Goal: Information Seeking & Learning: Check status

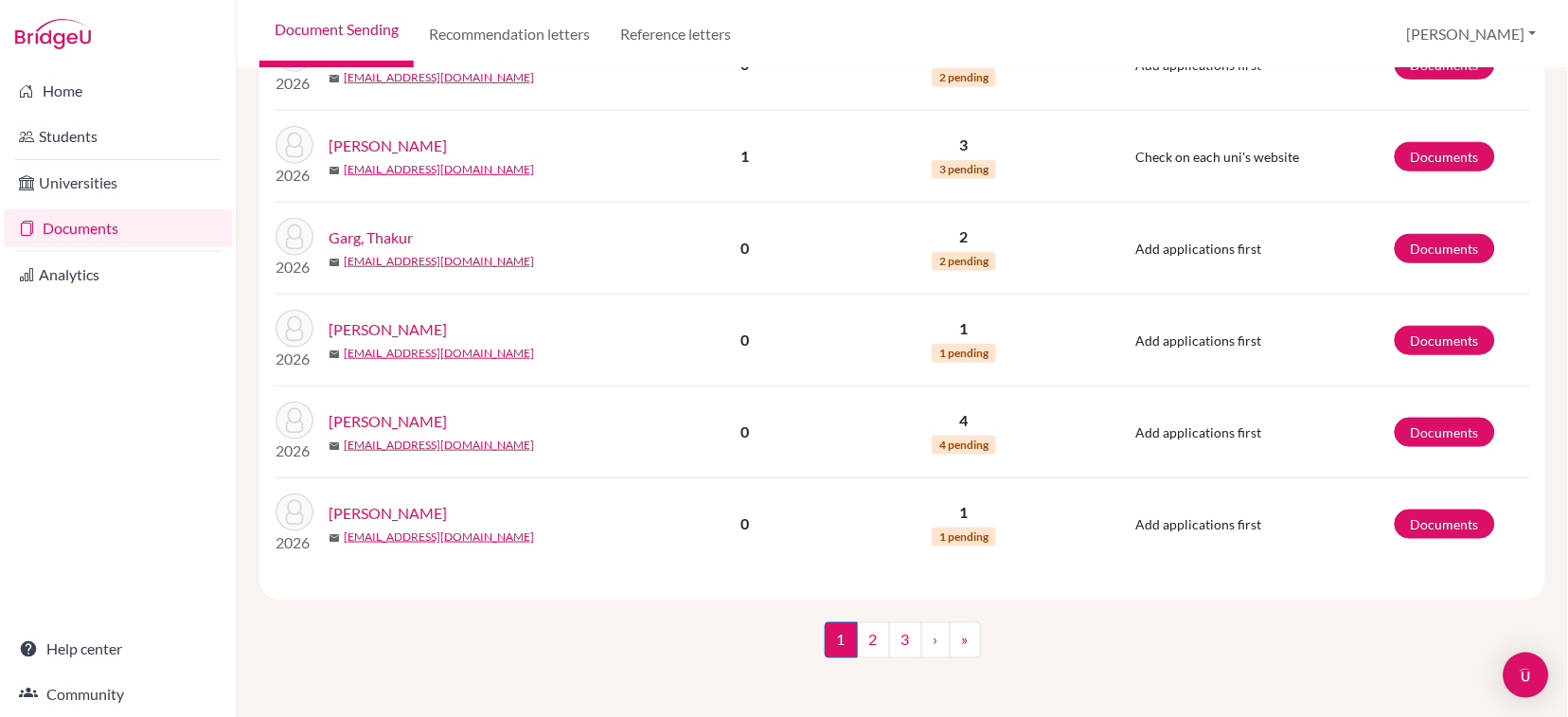
scroll to position [1891, 0]
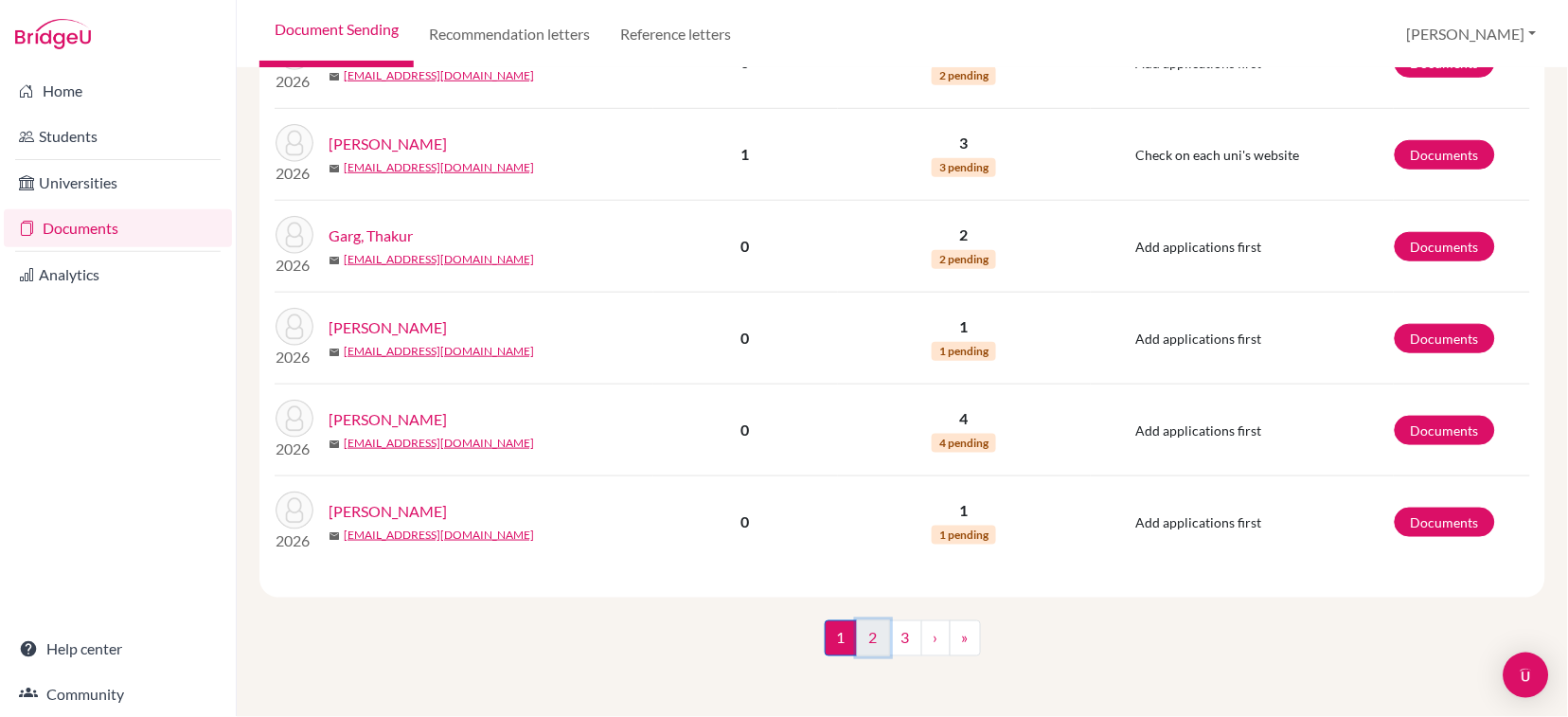
click at [860, 644] on link "2" at bounding box center [873, 639] width 33 height 36
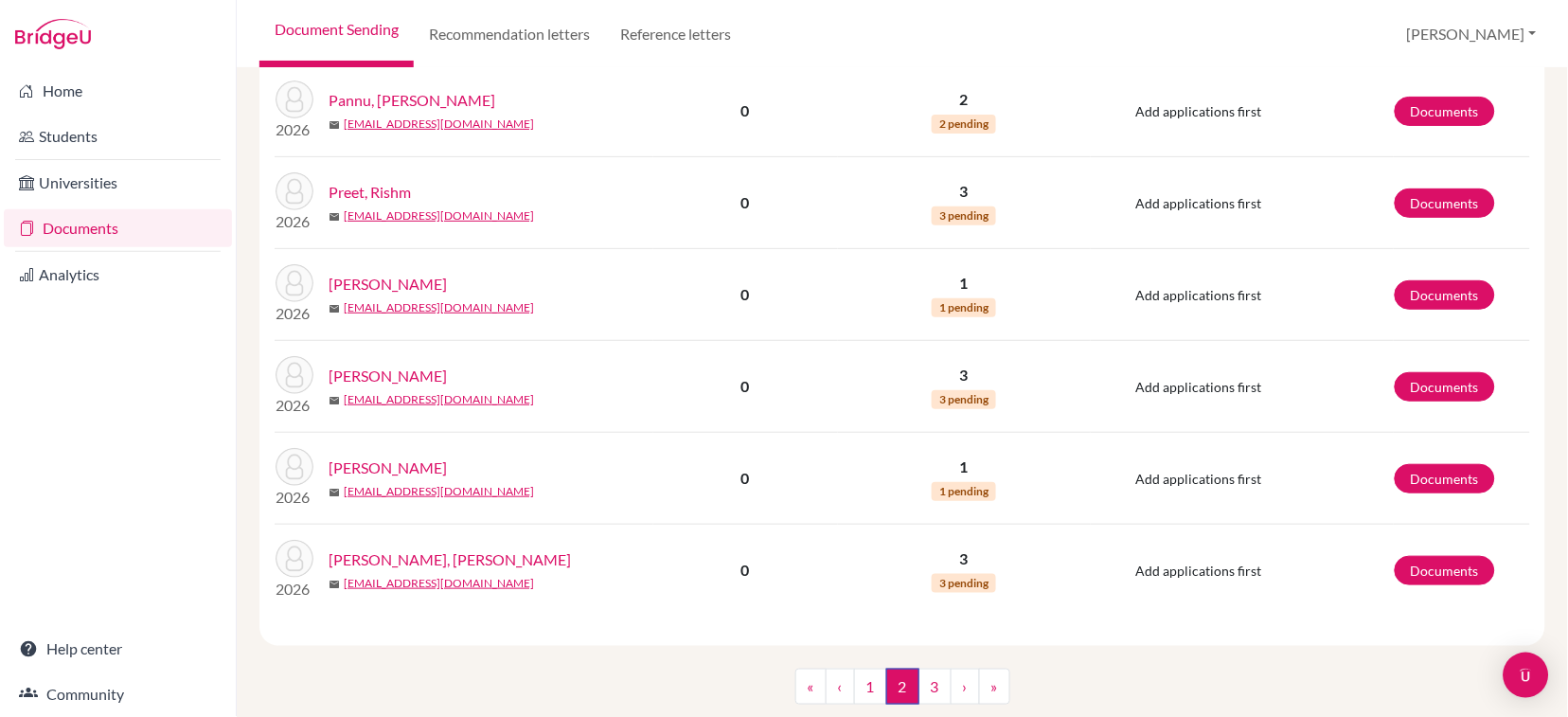
scroll to position [1767, 0]
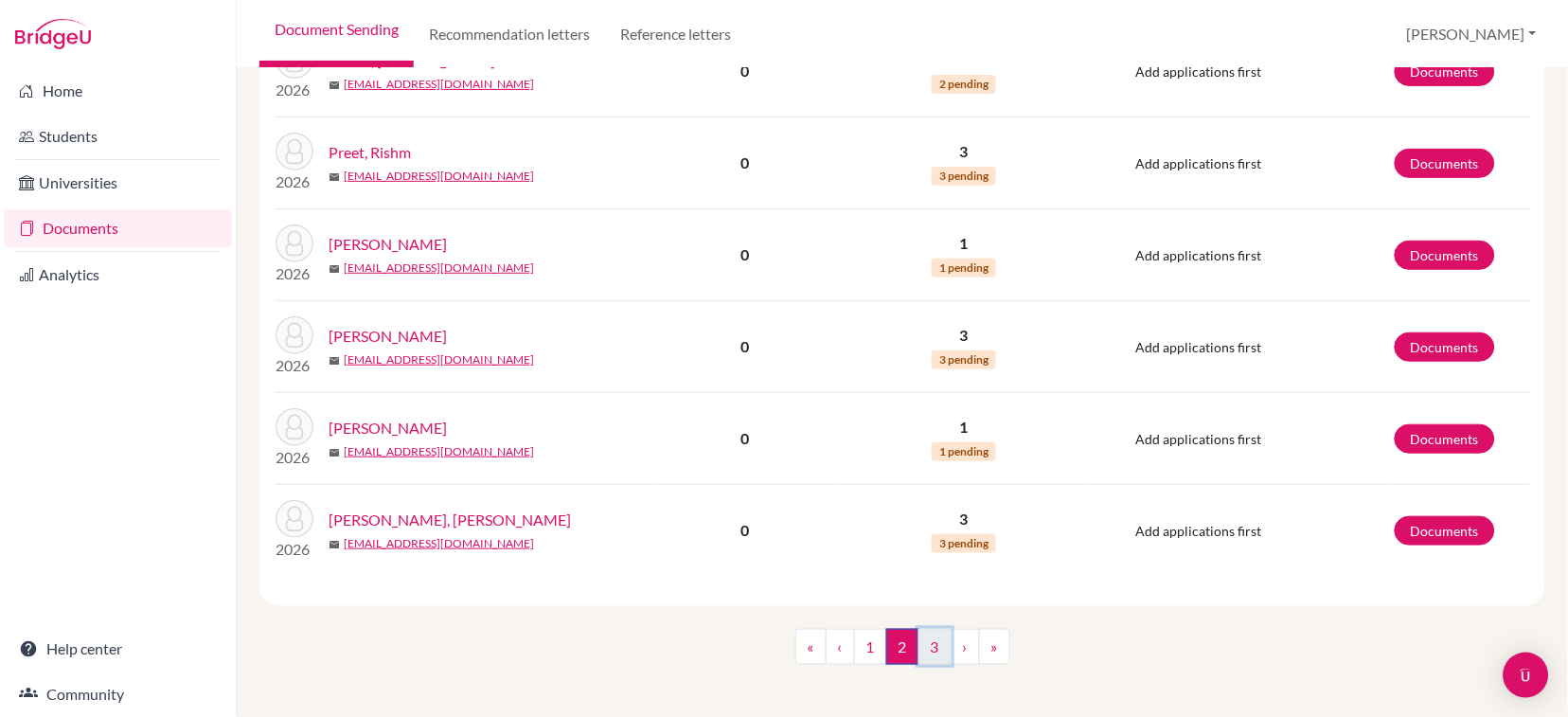
click at [923, 657] on link "3" at bounding box center [935, 647] width 33 height 36
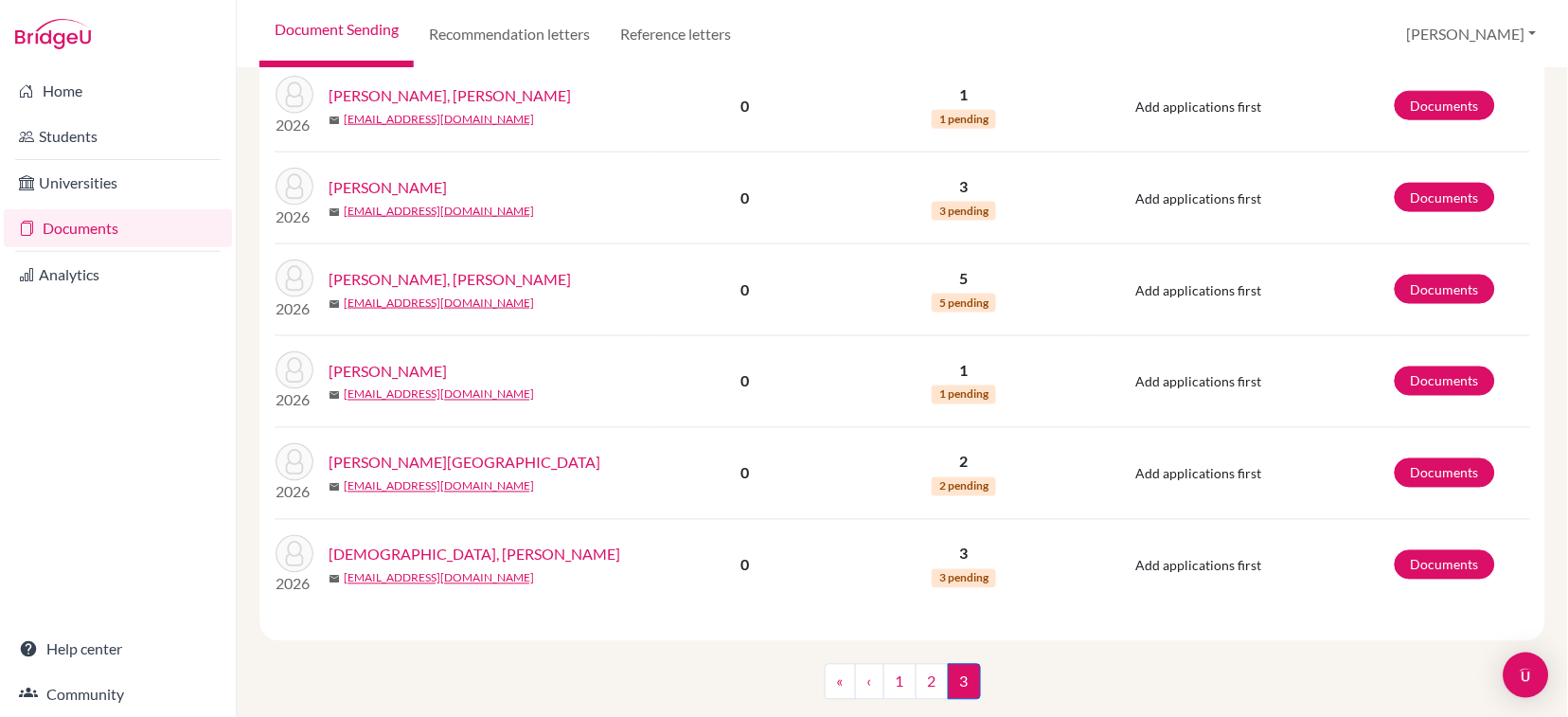
scroll to position [540, 0]
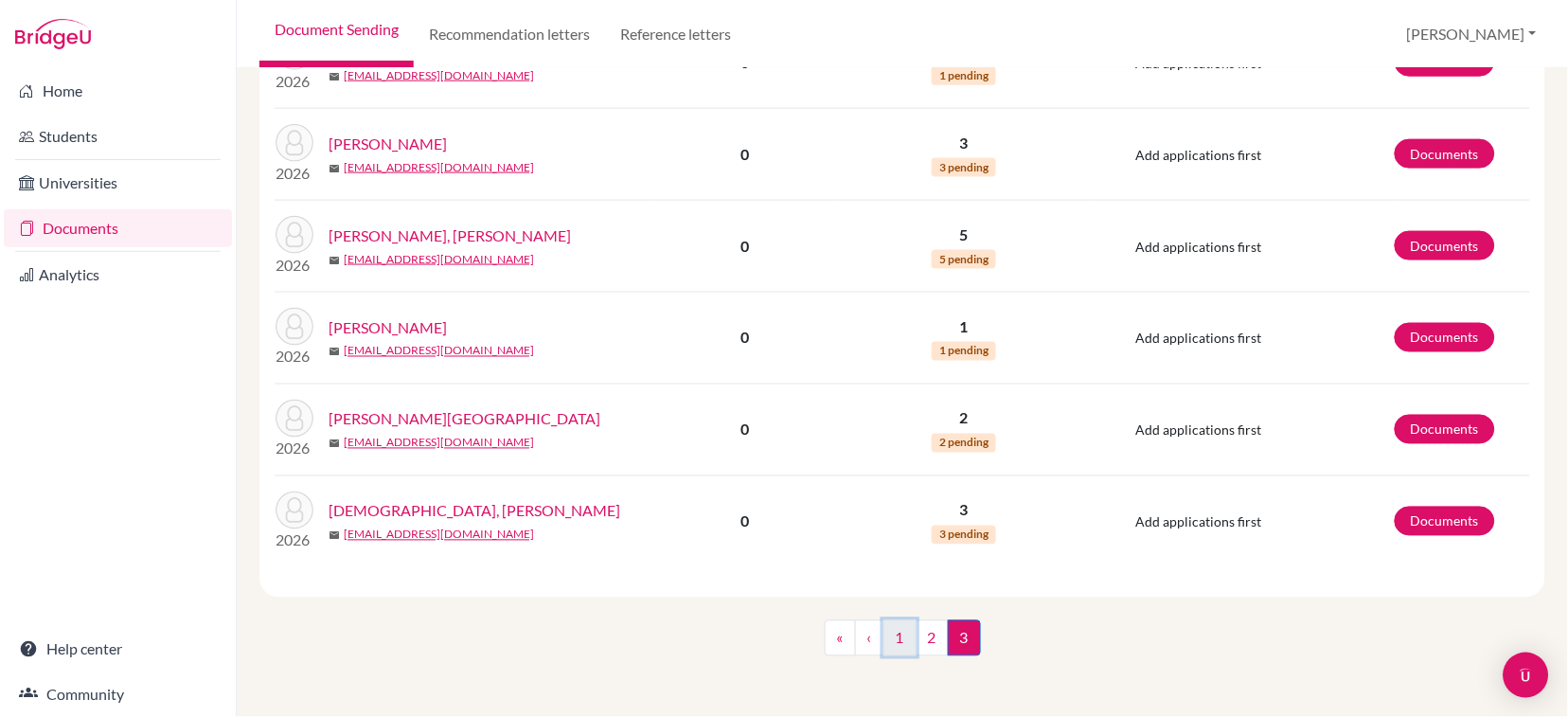
click at [891, 644] on link "1" at bounding box center [899, 639] width 33 height 36
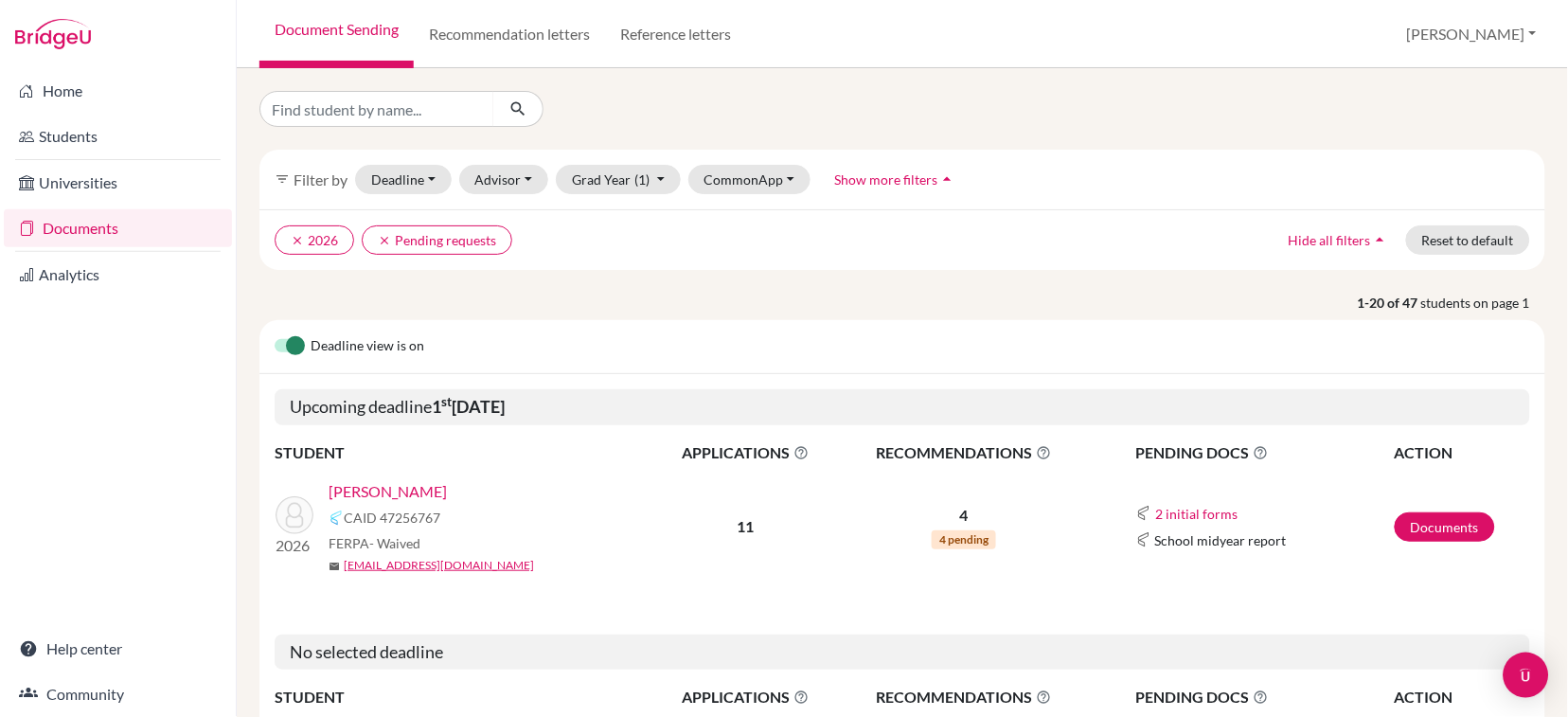
drag, startPoint x: 882, startPoint y: 107, endPoint x: 617, endPoint y: 72, distance: 267.3
click at [835, 104] on div at bounding box center [901, 109] width 1314 height 36
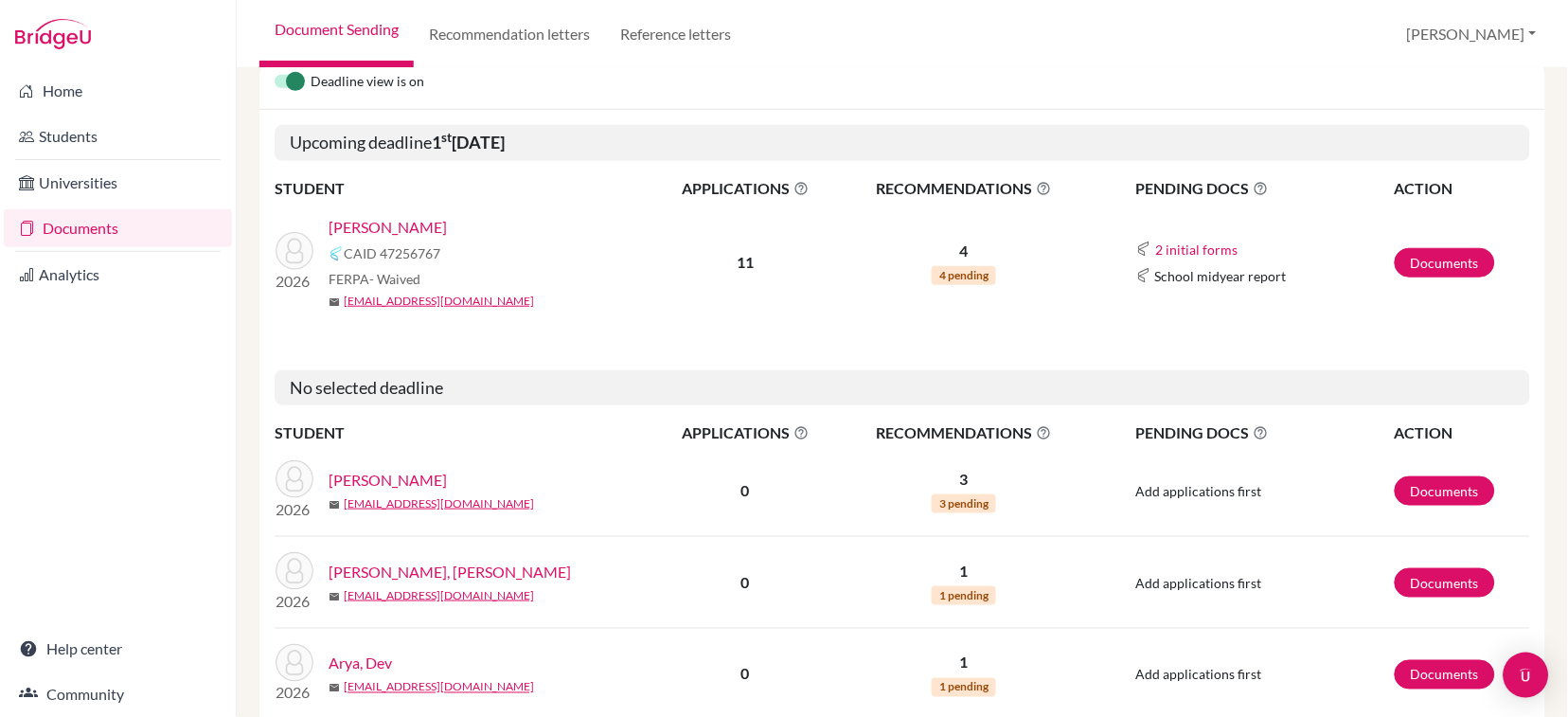
scroll to position [378, 0]
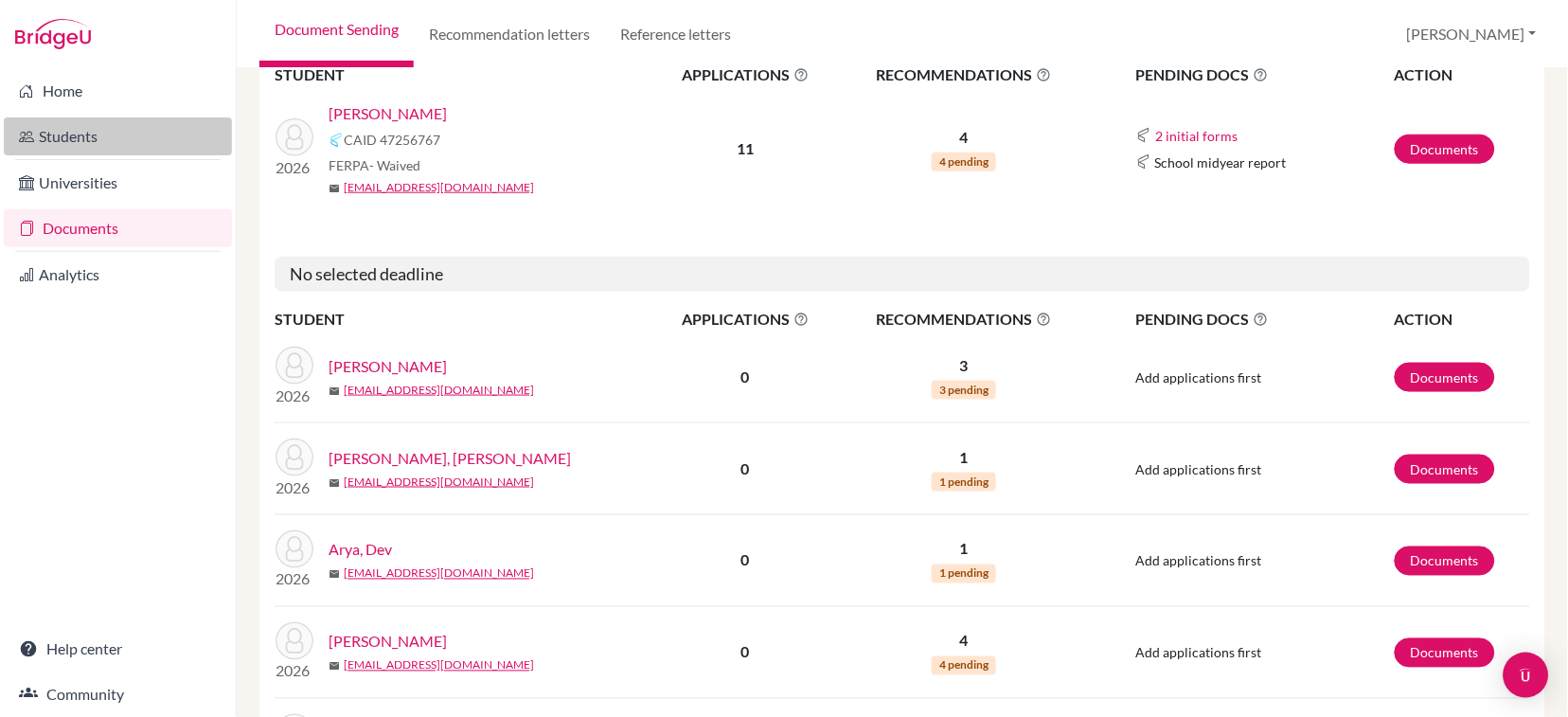
click at [75, 146] on link "Students" at bounding box center [118, 137] width 228 height 38
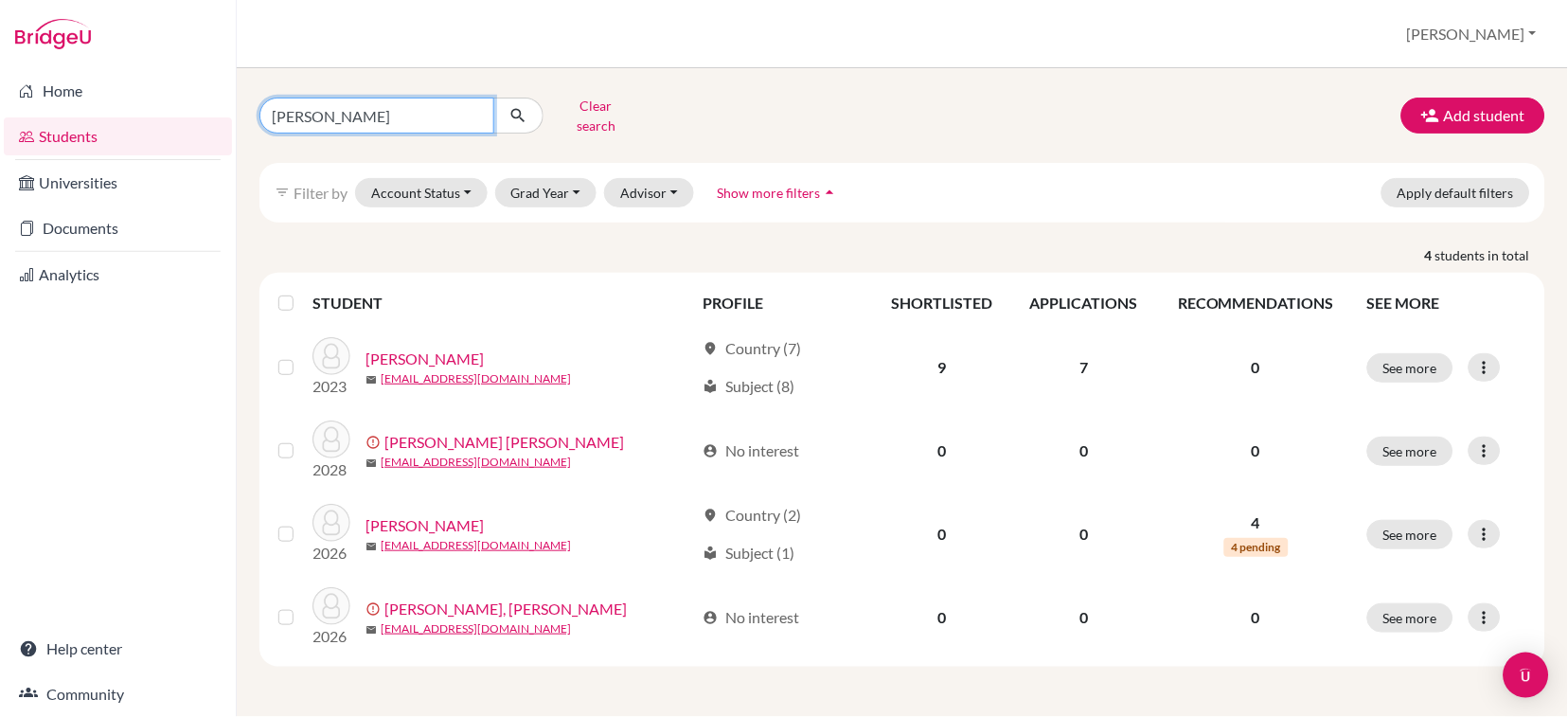
click at [476, 104] on input "jaiveer" at bounding box center [376, 116] width 234 height 36
click at [536, 190] on button "Grad Year" at bounding box center [546, 192] width 102 height 30
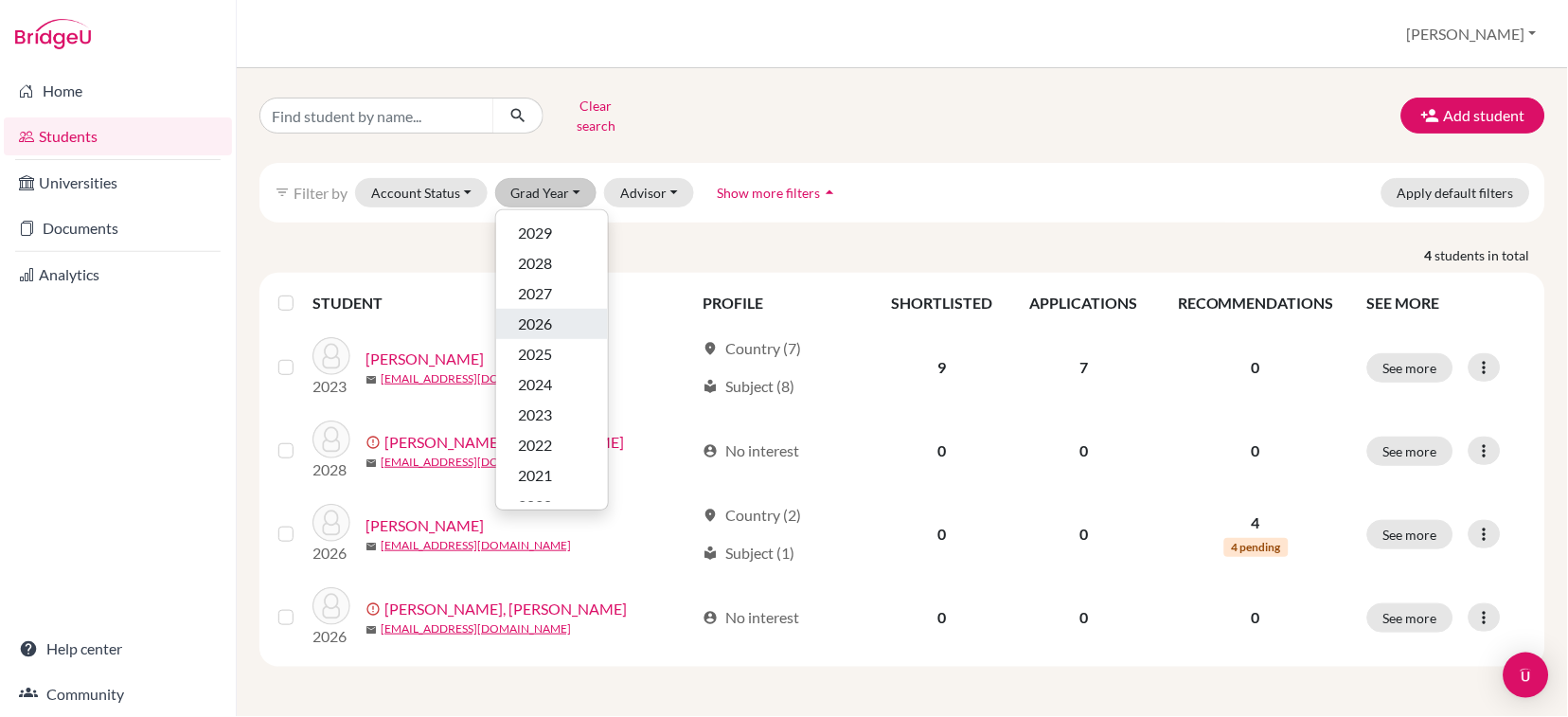
click at [545, 313] on span "2026" at bounding box center [536, 325] width 34 height 23
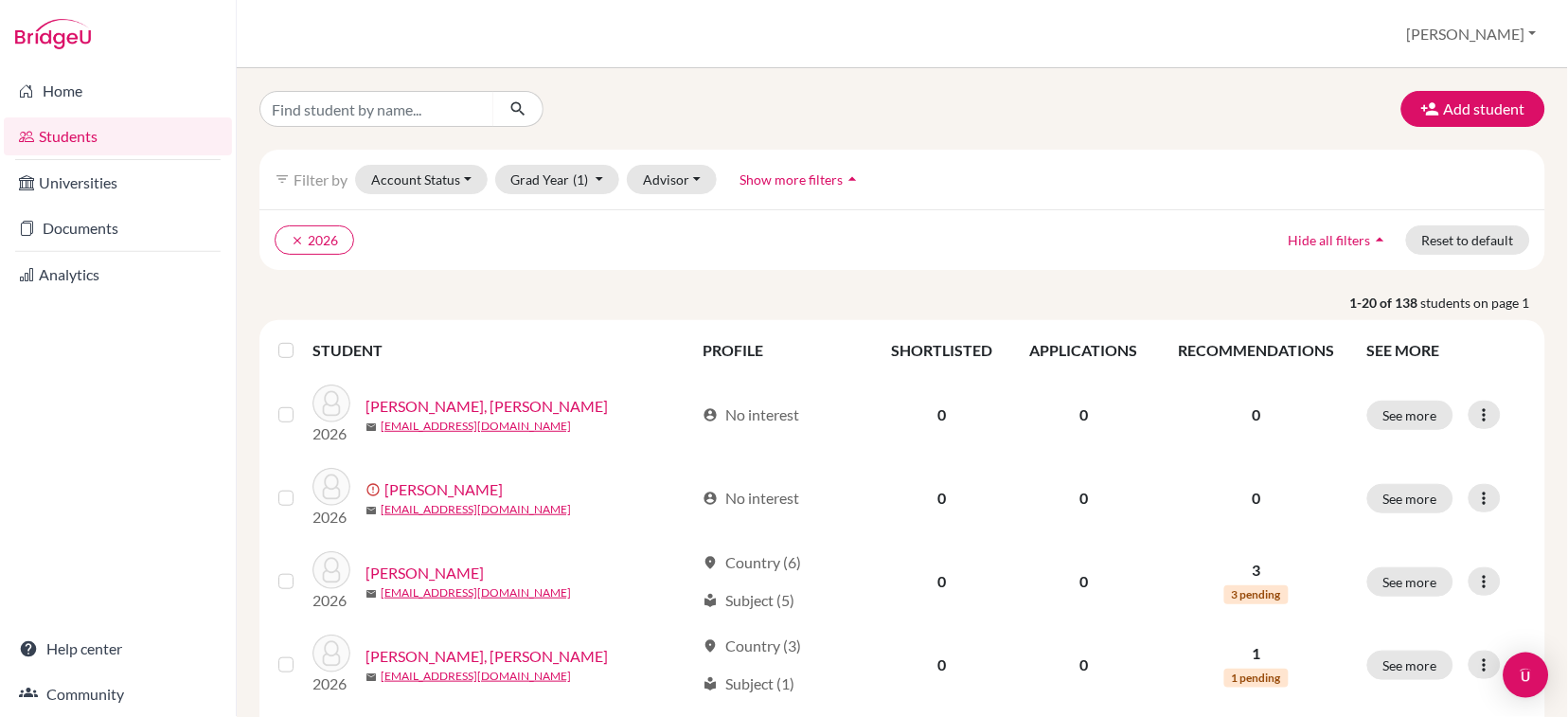
click at [784, 178] on span "Show more filters" at bounding box center [792, 179] width 103 height 16
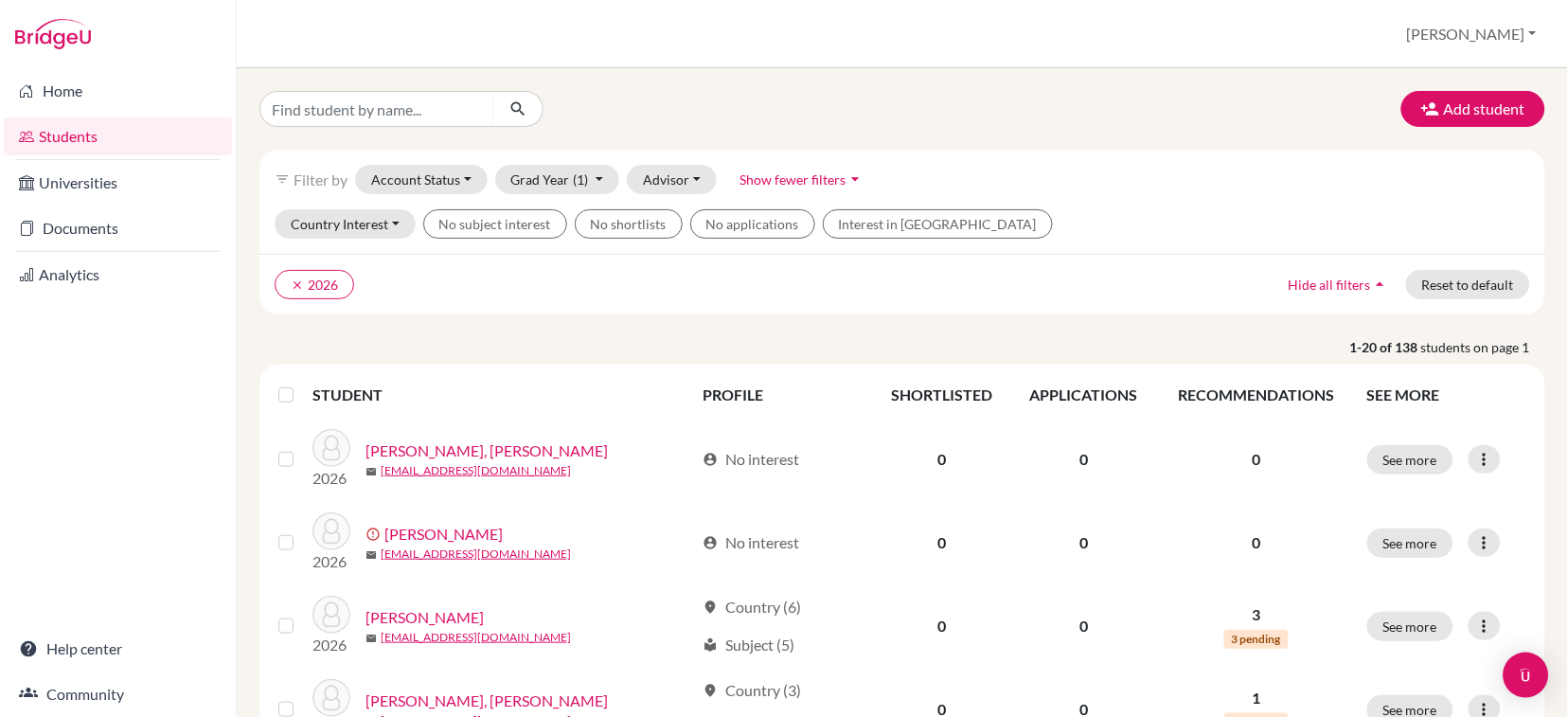
click at [1192, 190] on div "filter_list Filter by Account Status Active accounts Archived accounts Register…" at bounding box center [902, 179] width 1286 height 59
click at [448, 172] on button "Account Status" at bounding box center [421, 179] width 133 height 30
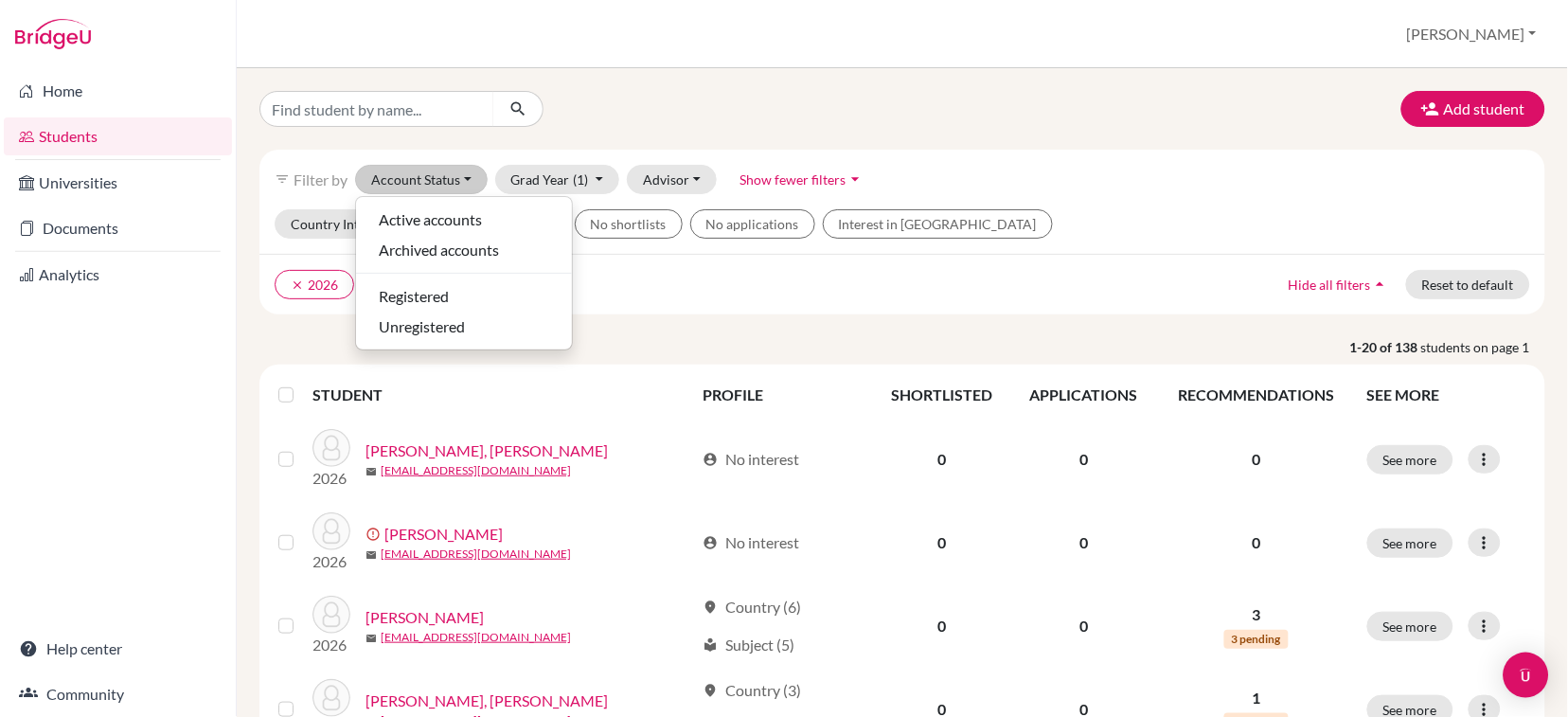
click at [1163, 203] on div "filter_list Filter by Account Status Active accounts Archived accounts Register…" at bounding box center [902, 179] width 1286 height 59
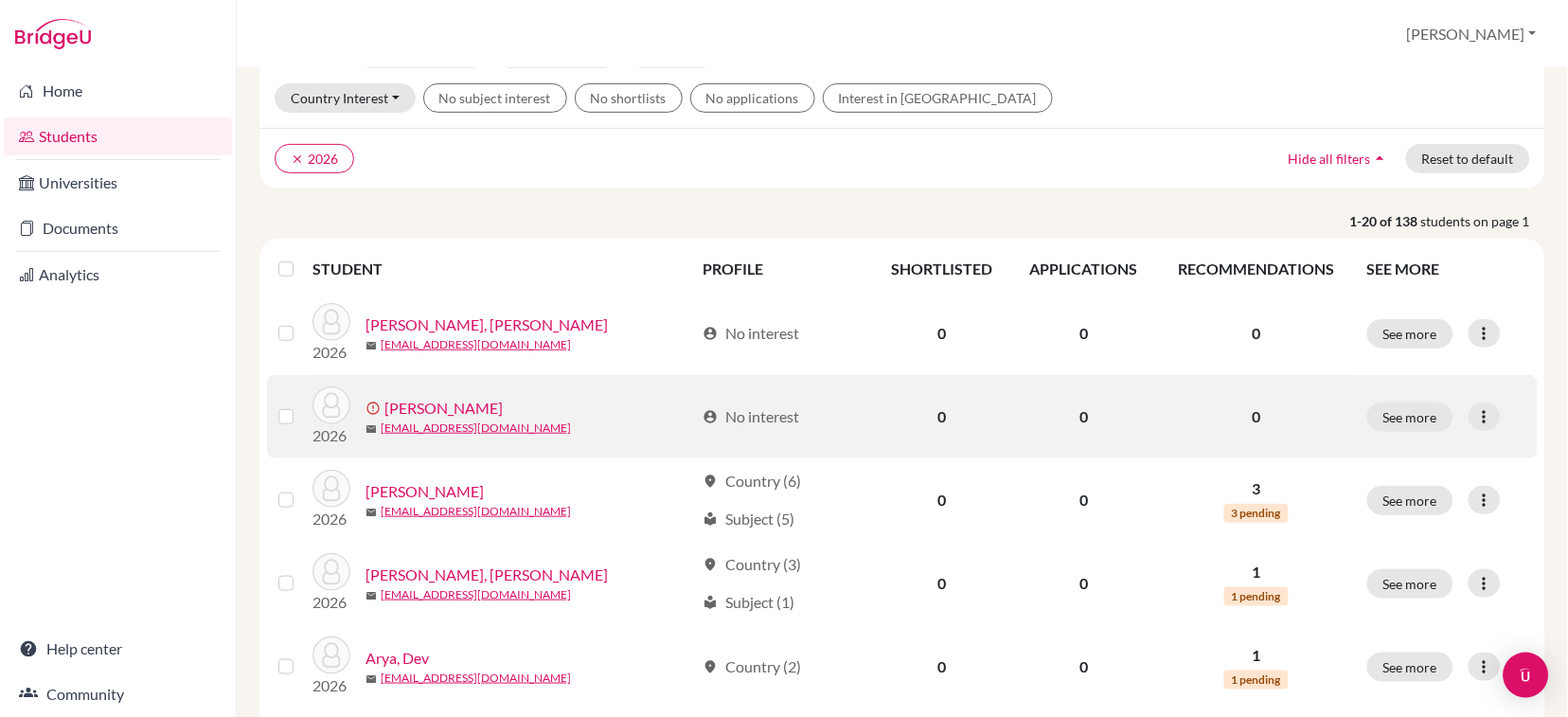
scroll to position [378, 0]
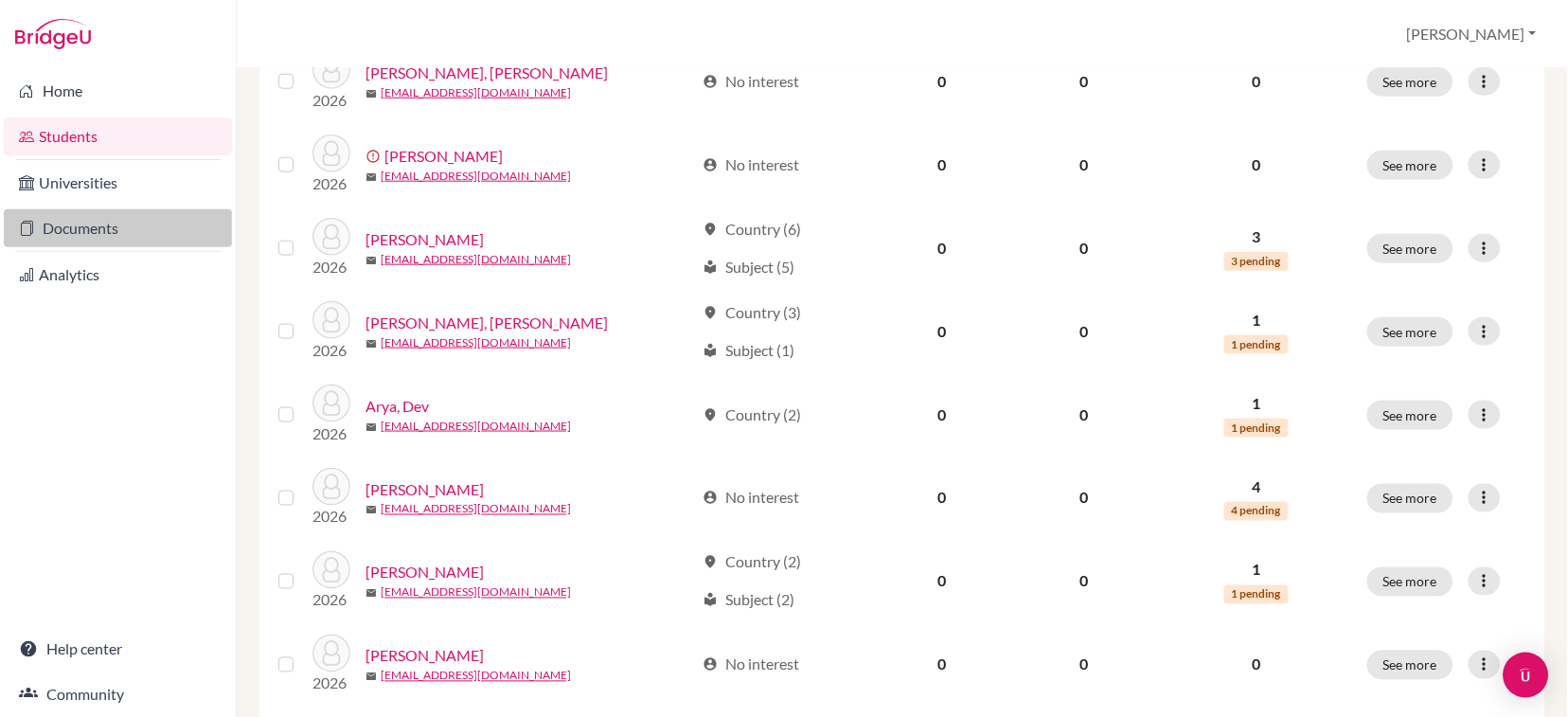
click at [99, 223] on link "Documents" at bounding box center [118, 229] width 228 height 38
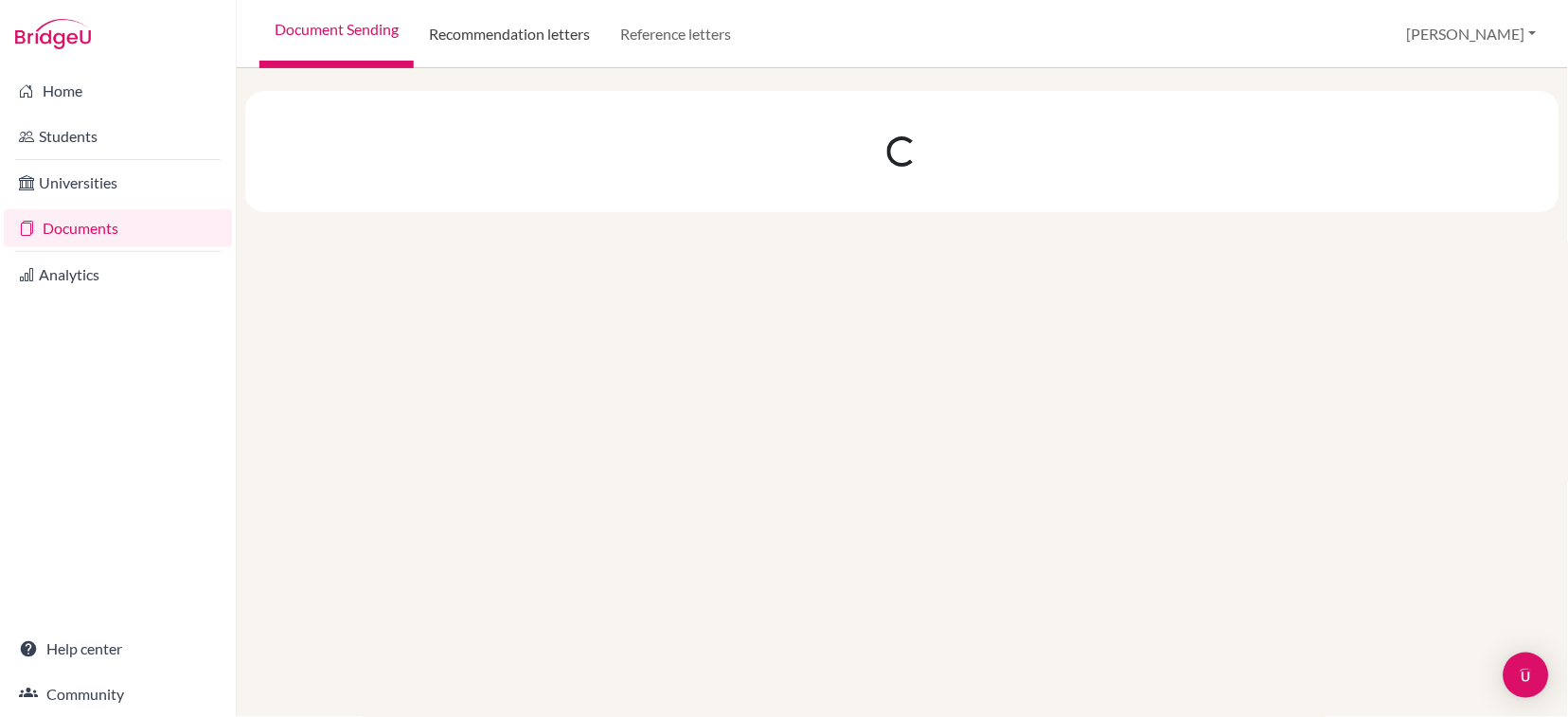
click at [497, 32] on link "Recommendation letters" at bounding box center [509, 34] width 191 height 68
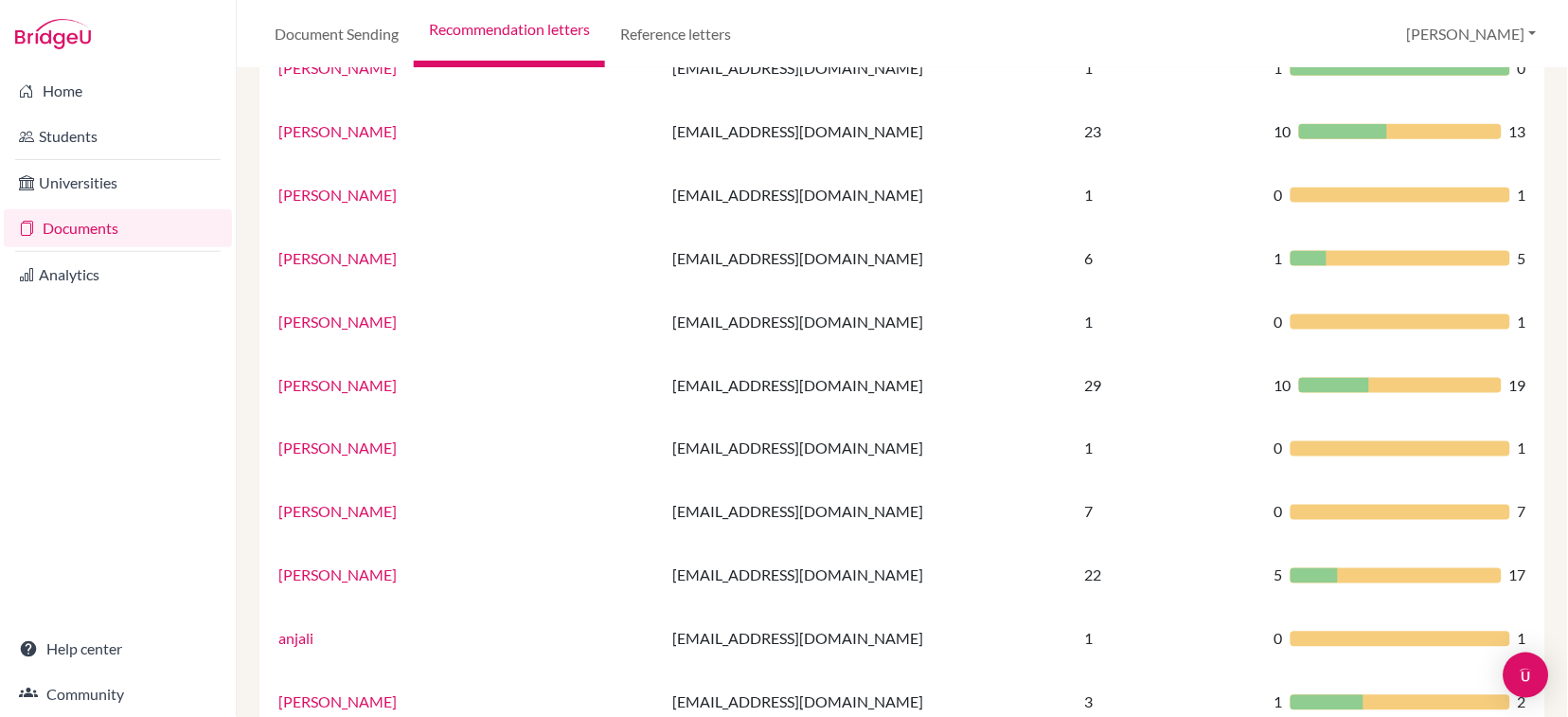
scroll to position [481, 0]
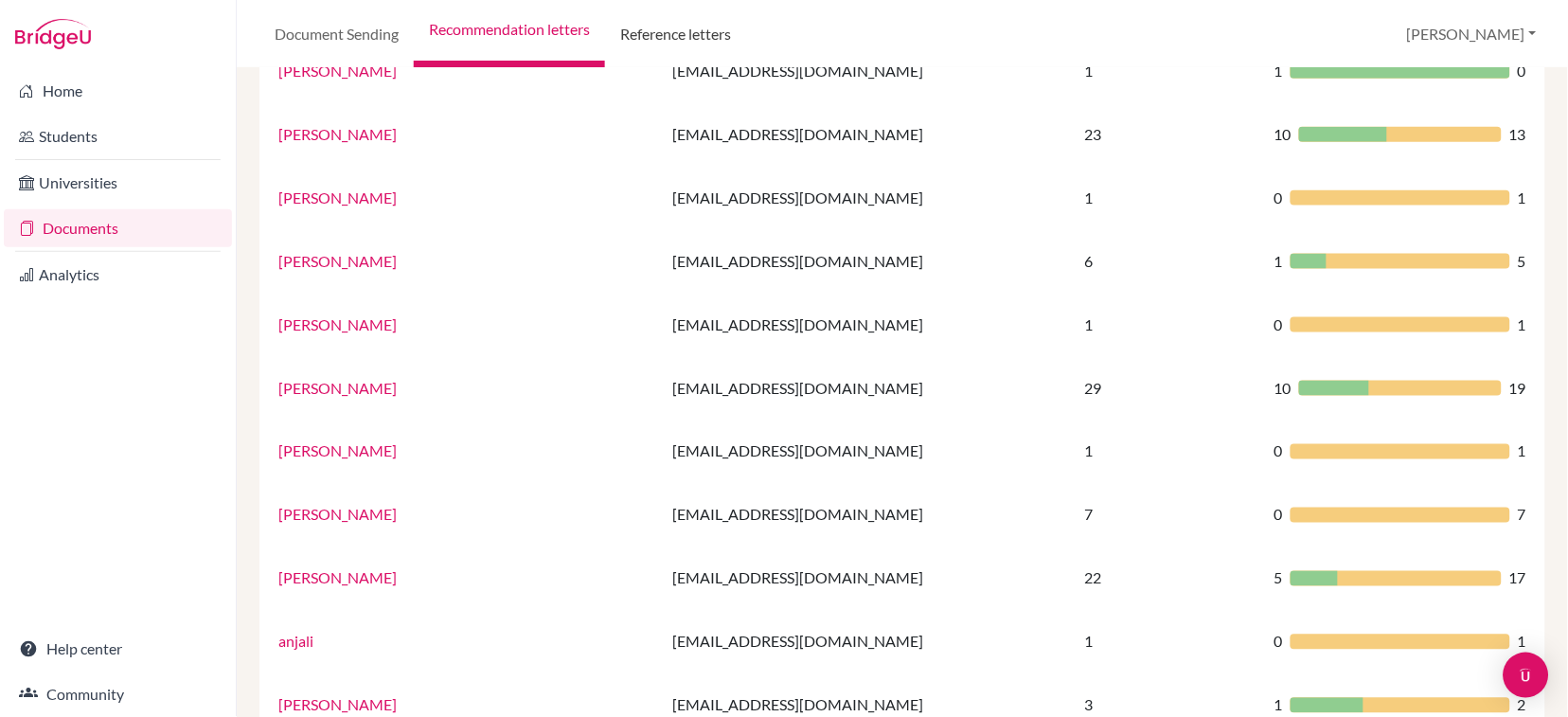
click at [663, 34] on link "Reference letters" at bounding box center [674, 34] width 141 height 68
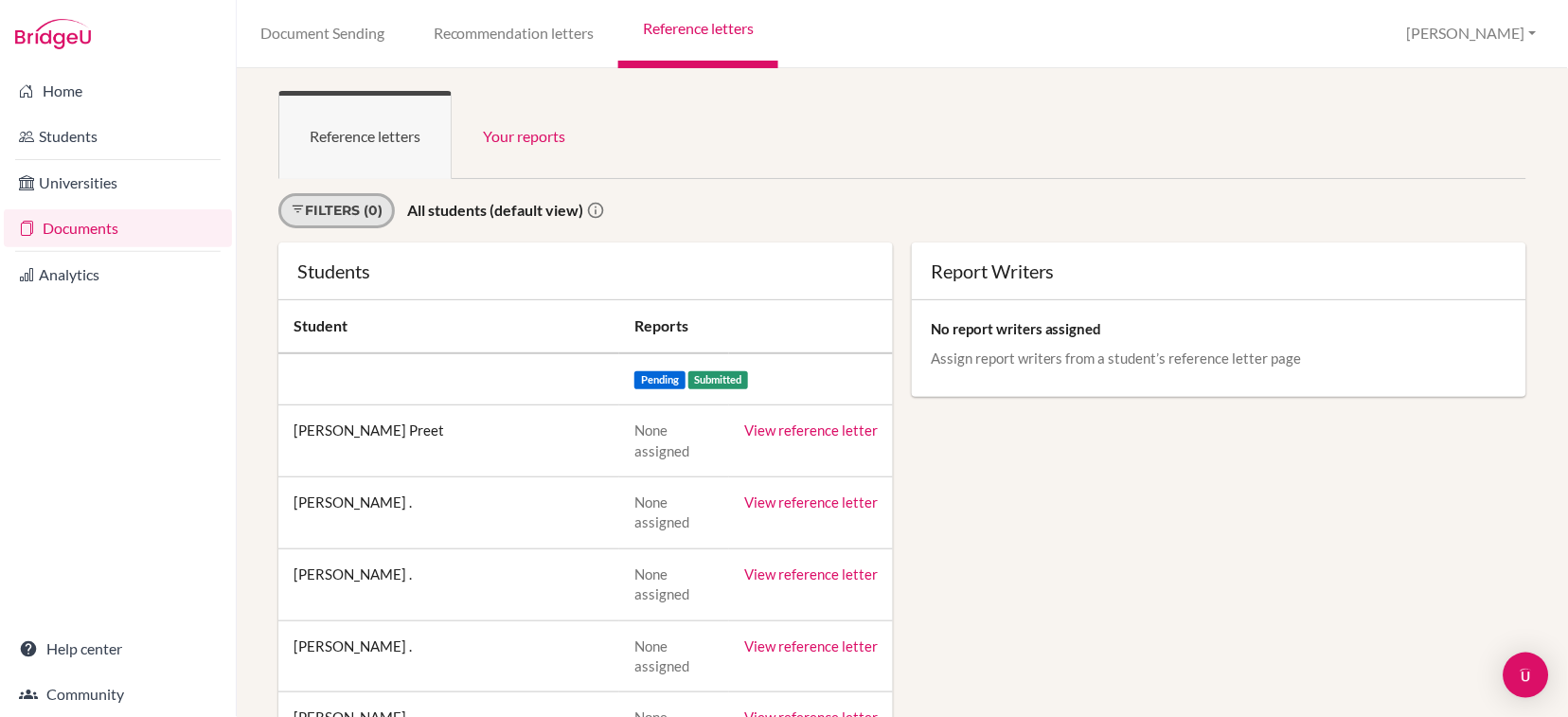
click at [342, 217] on link "Filters (0)" at bounding box center [337, 211] width 117 height 35
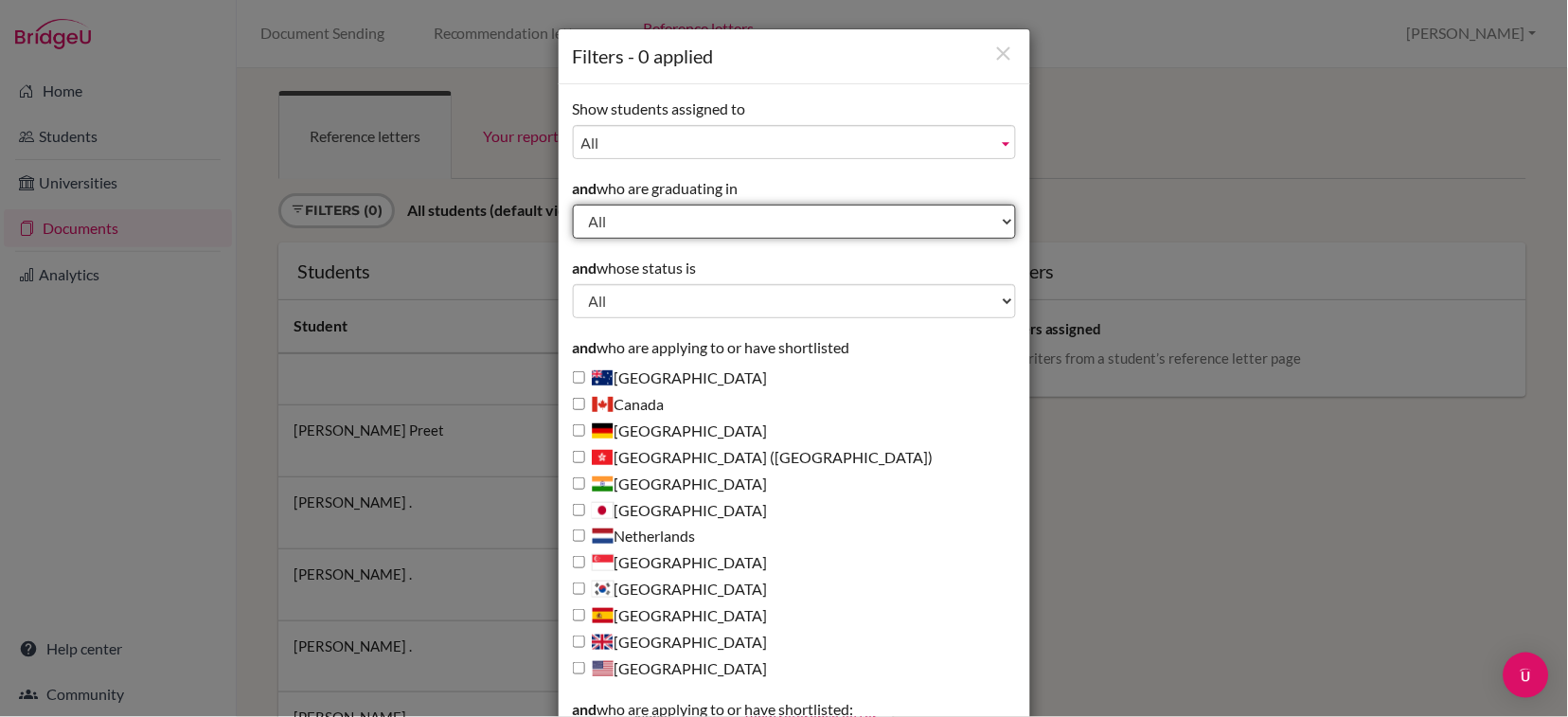
click at [658, 219] on select "All 2029 2028 2027 2026 2025 2024 2023 2022 2021 2020 2019" at bounding box center [794, 222] width 443 height 34
select select "2026"
click at [573, 205] on select "All 2029 2028 2027 2026 2025 2024 2023 2022 2021 2020 2019" at bounding box center [794, 222] width 443 height 34
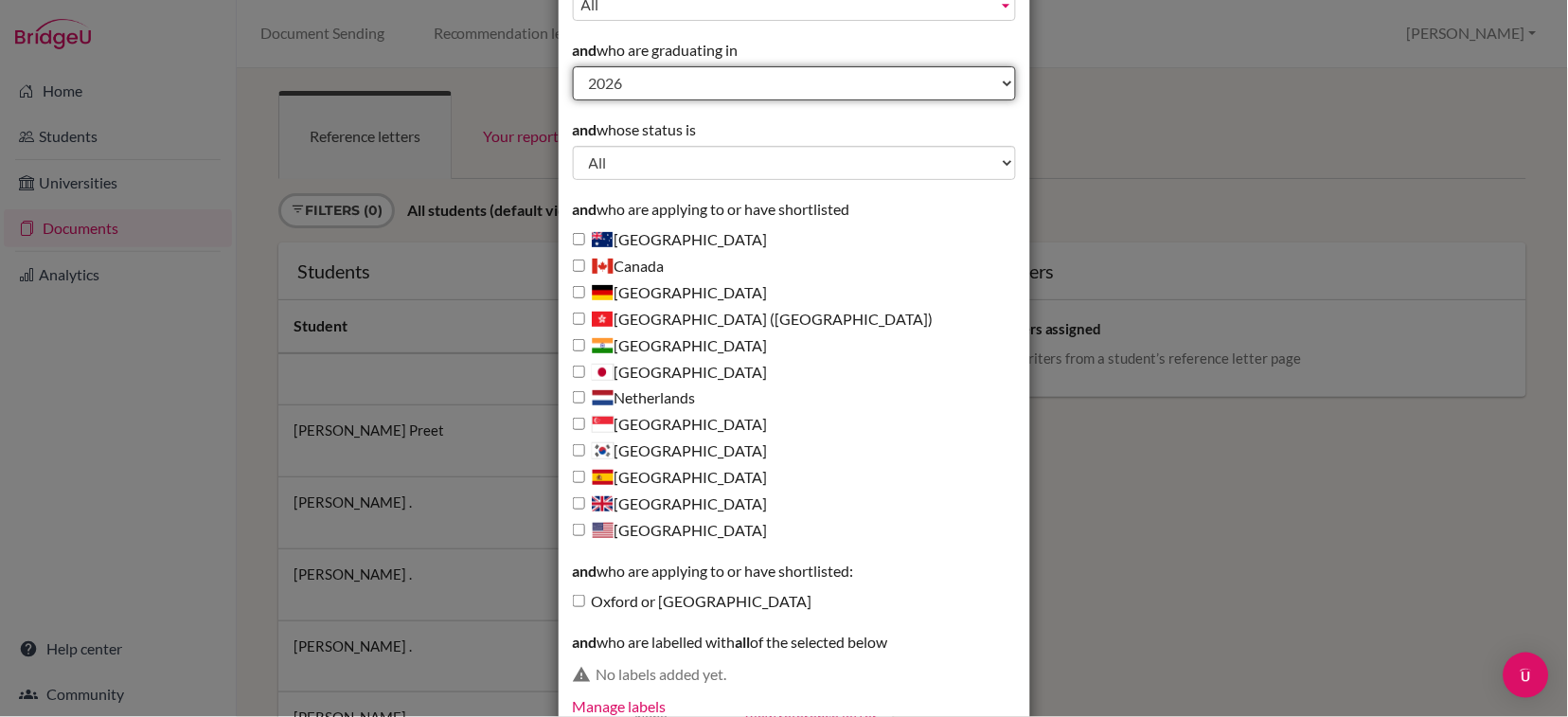
scroll to position [246, 0]
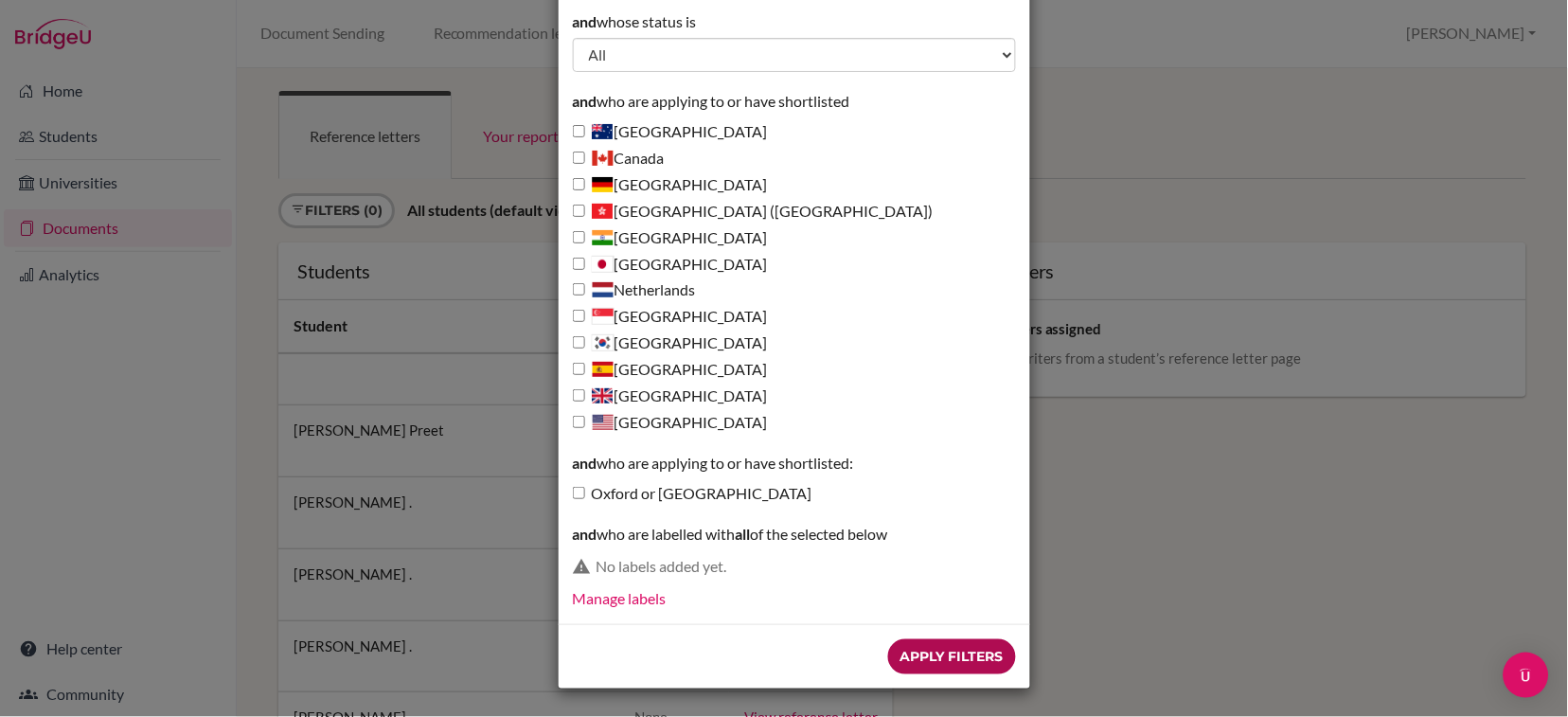
click at [940, 652] on input "Apply Filters" at bounding box center [952, 657] width 128 height 35
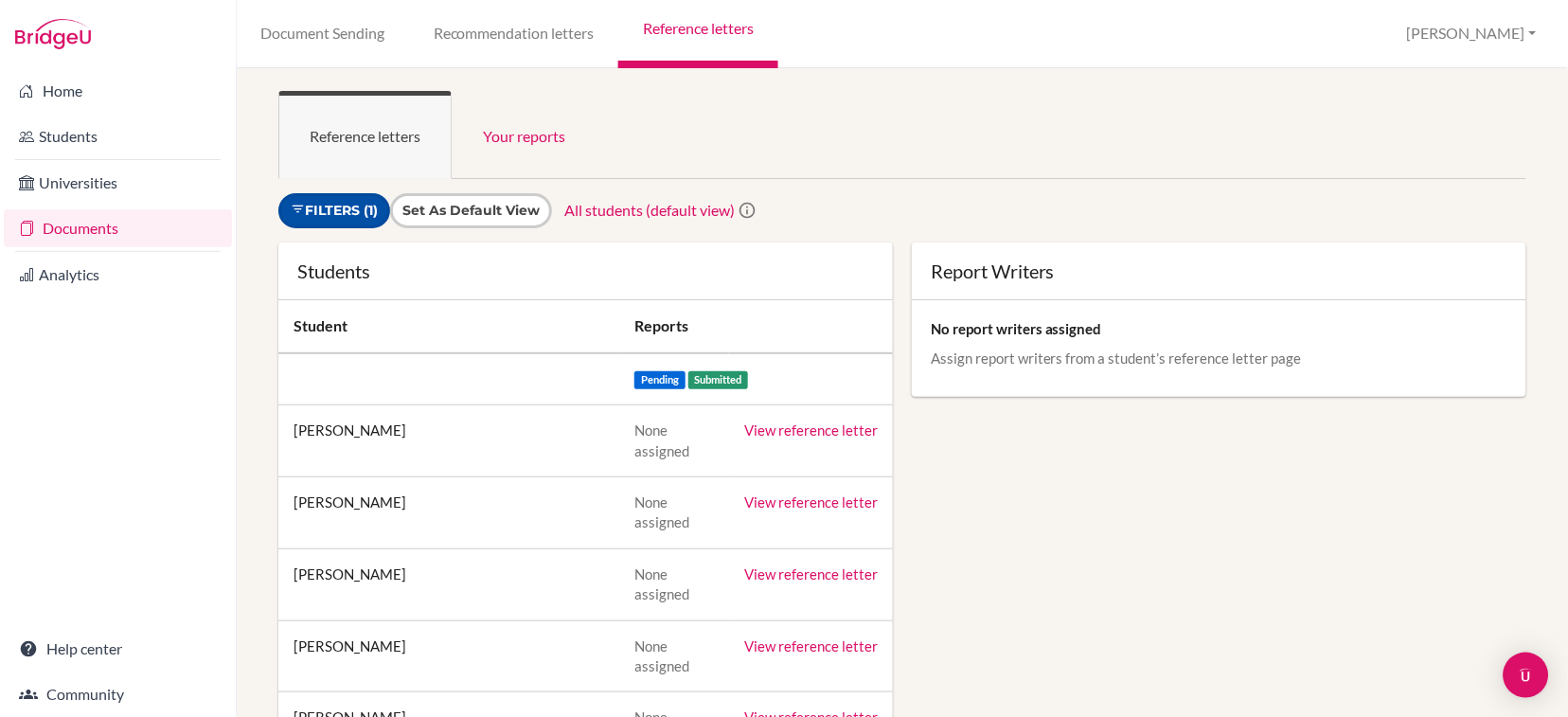
click at [337, 209] on link "Filters (1)" at bounding box center [334, 211] width 112 height 35
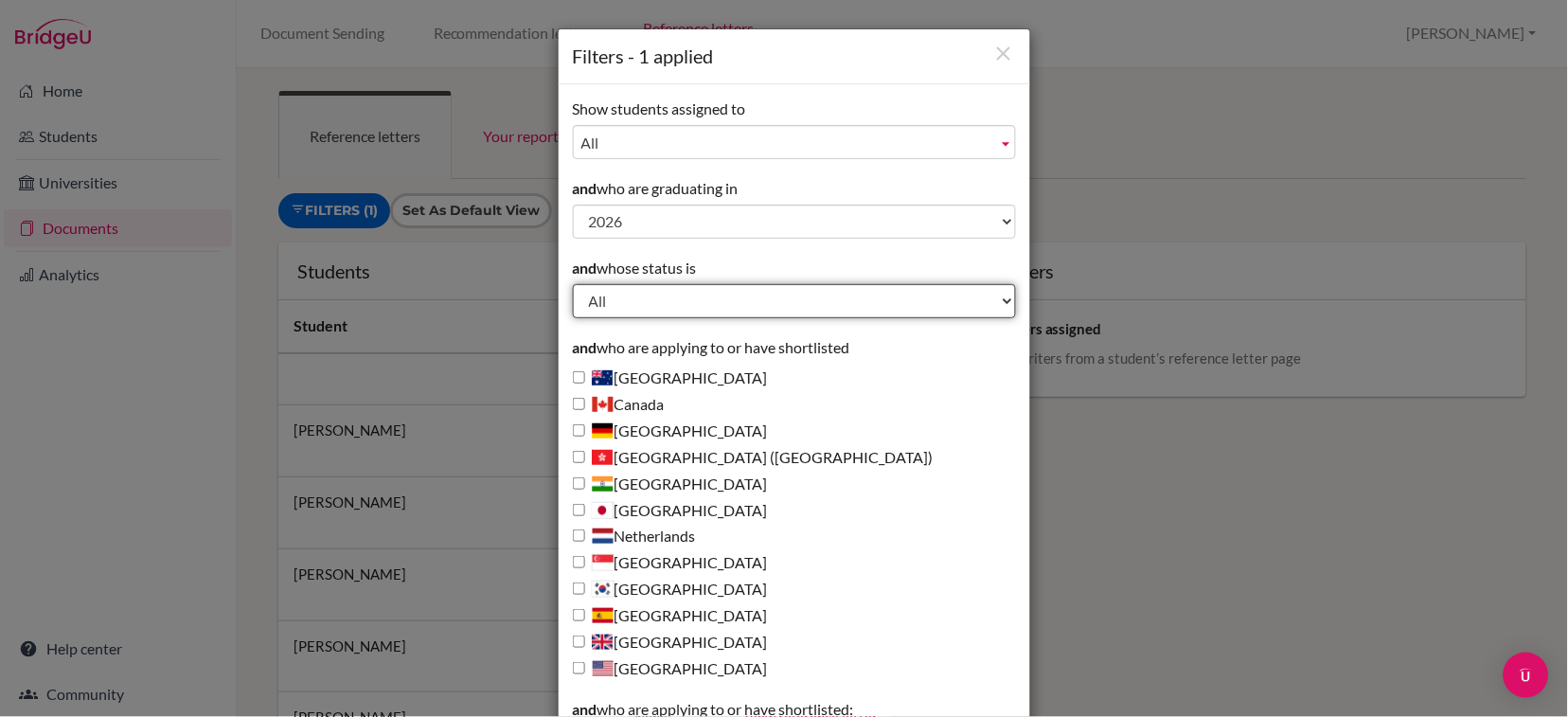
click at [715, 300] on select "All Behind schedule Inactive last week Inactive last month Inactive last 3 mont…" at bounding box center [794, 302] width 443 height 34
click at [961, 259] on div "and whose status is All Behind schedule Inactive last week Inactive last month …" at bounding box center [794, 287] width 443 height 60
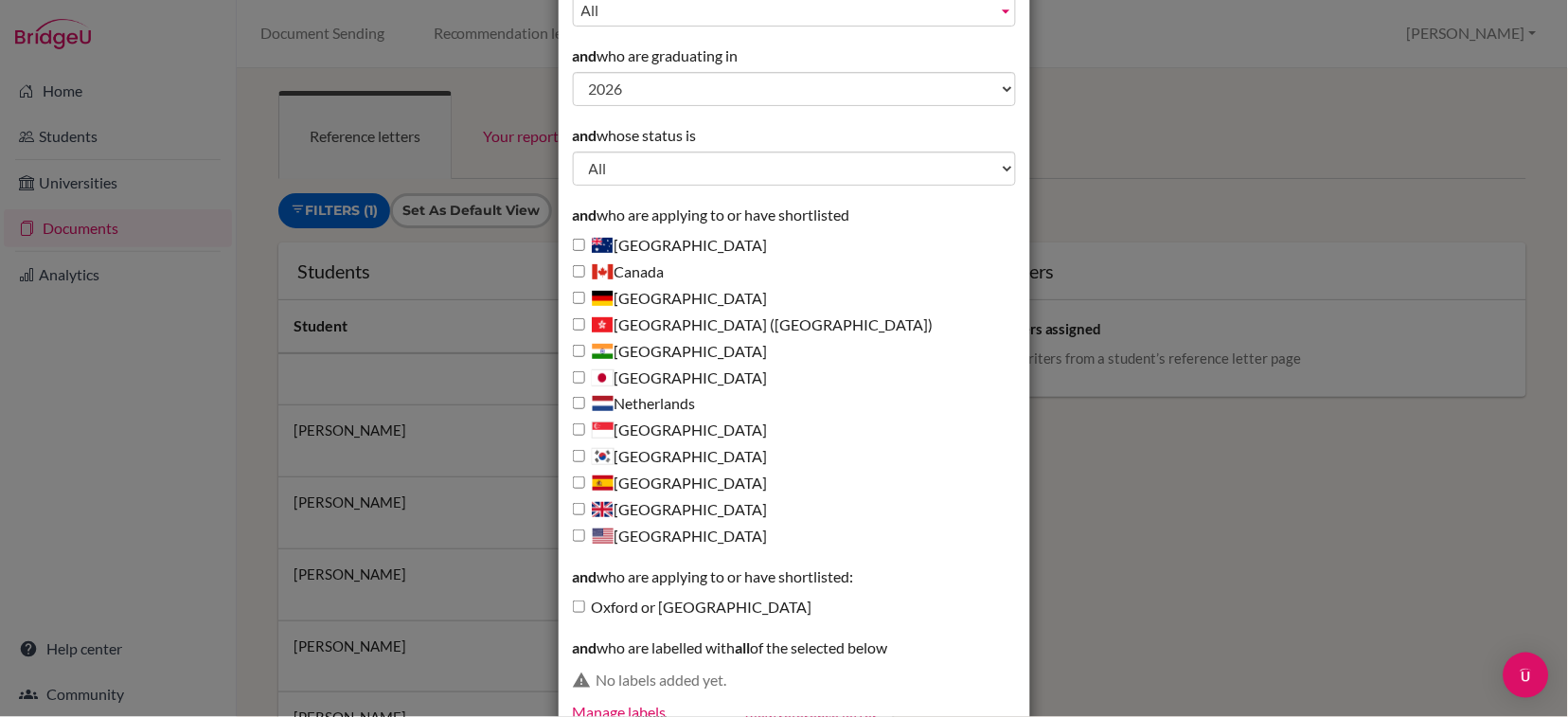
scroll to position [246, 0]
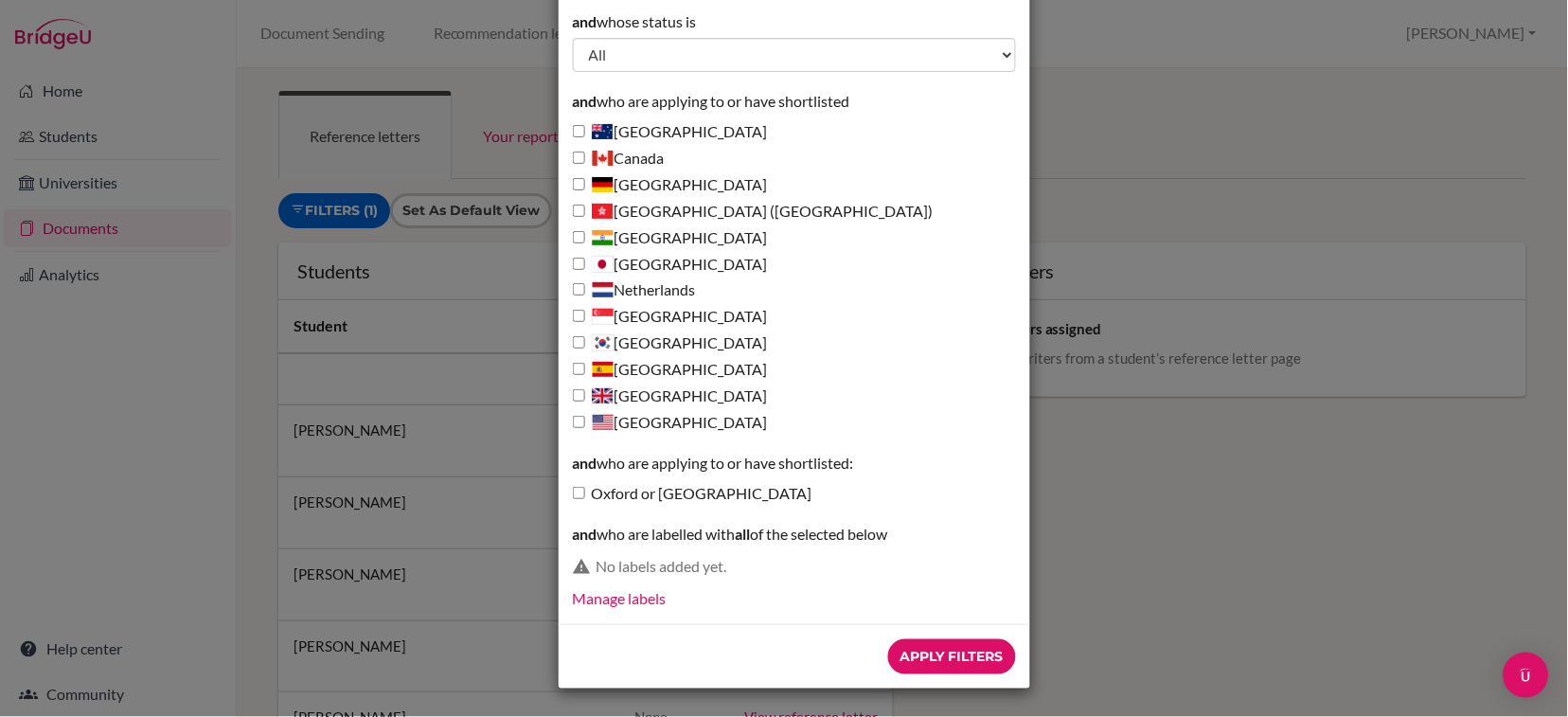
click at [703, 560] on div "No labels added yet." at bounding box center [806, 567] width 419 height 22
click at [613, 597] on link "Manage labels" at bounding box center [620, 597] width 94 height 18
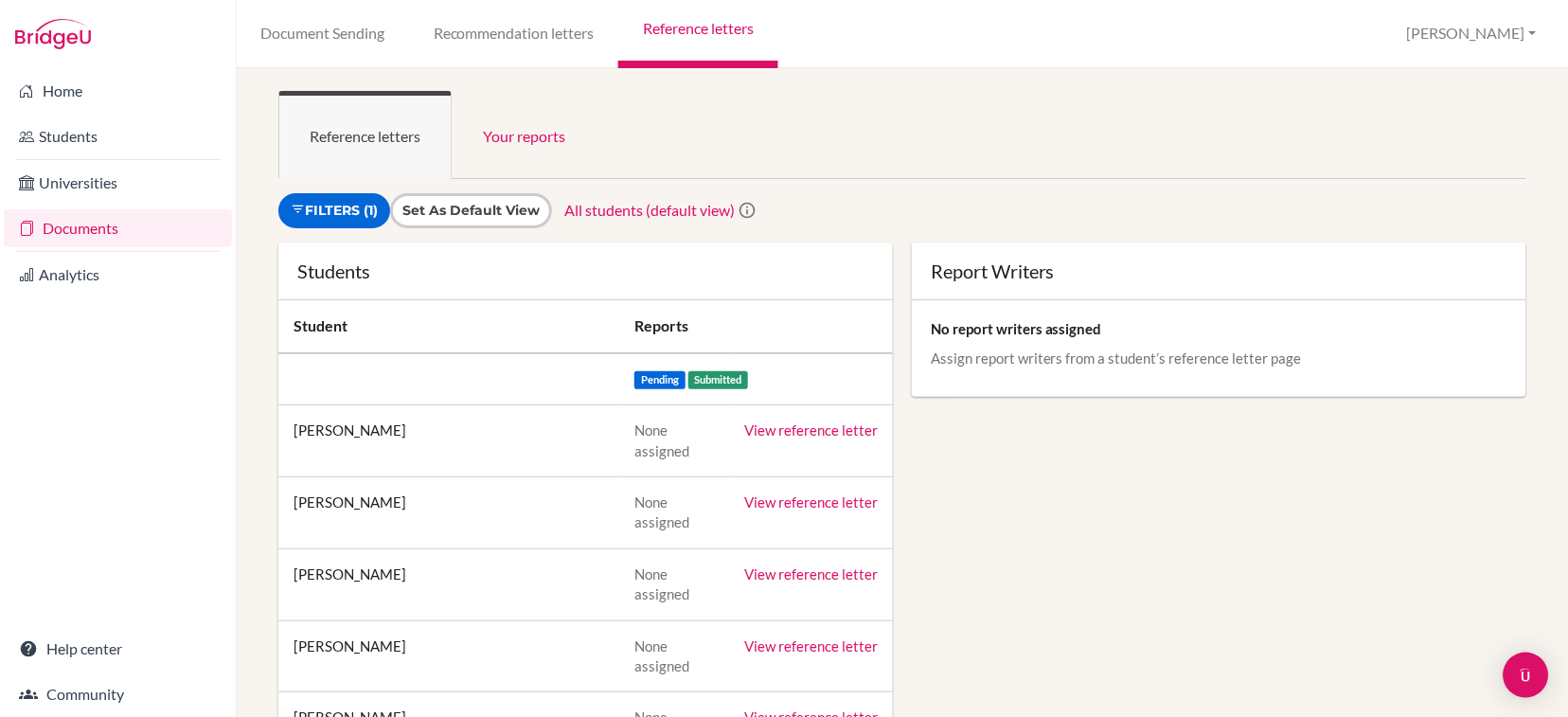
click at [634, 384] on span "Pending" at bounding box center [659, 380] width 51 height 18
click at [688, 379] on span "Submitted" at bounding box center [718, 380] width 60 height 18
click at [548, 141] on link "Your reports" at bounding box center [523, 135] width 144 height 88
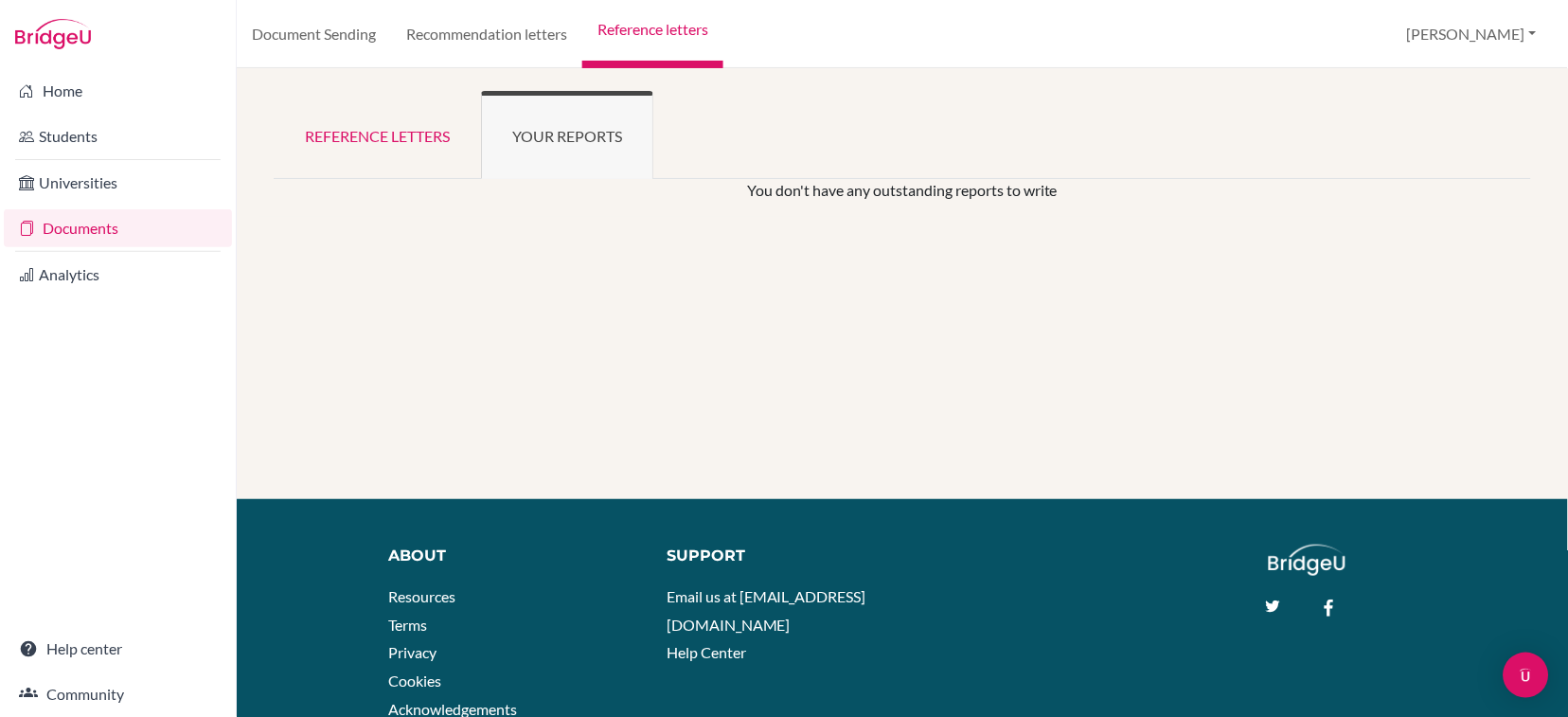
click at [514, 44] on link "Recommendation letters" at bounding box center [487, 34] width 191 height 68
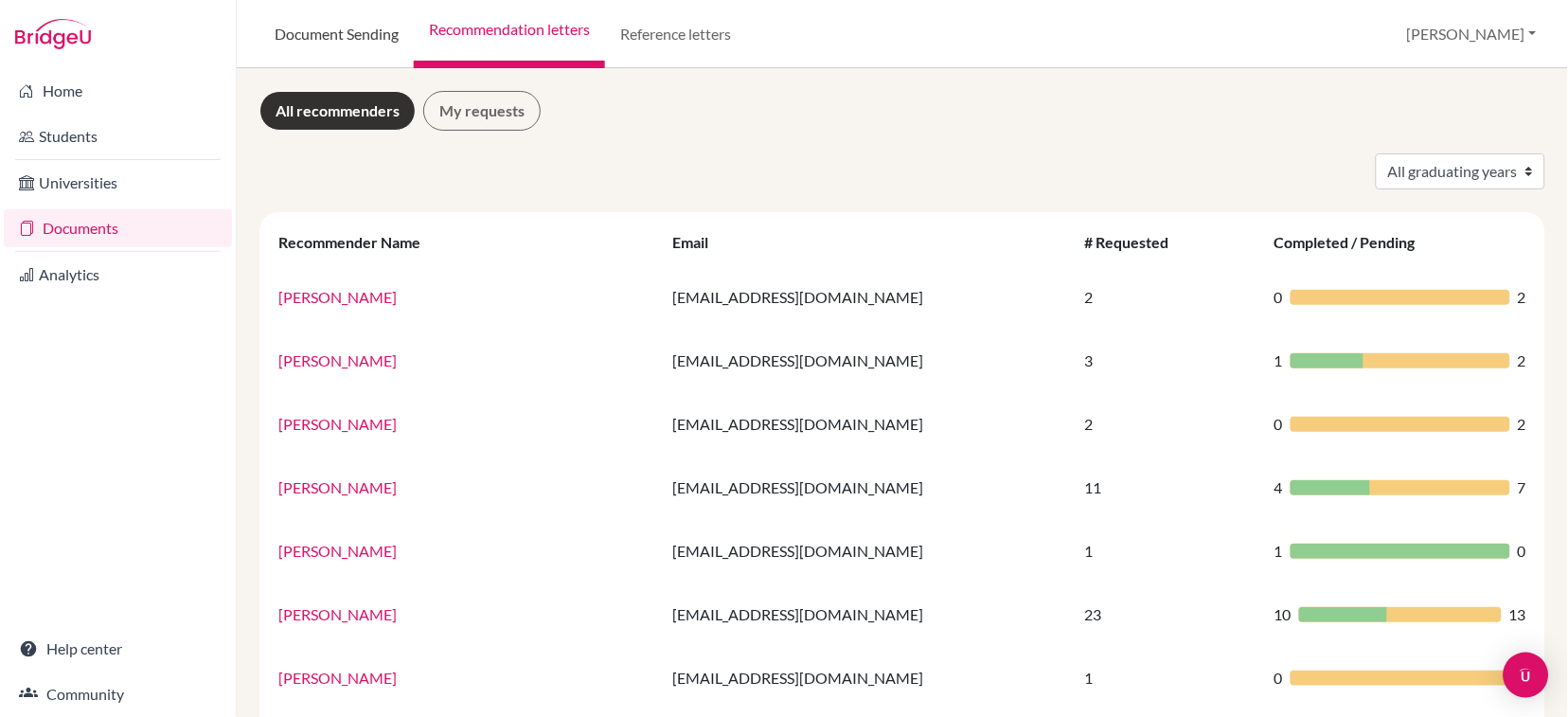
click at [364, 30] on link "Document Sending" at bounding box center [336, 34] width 154 height 68
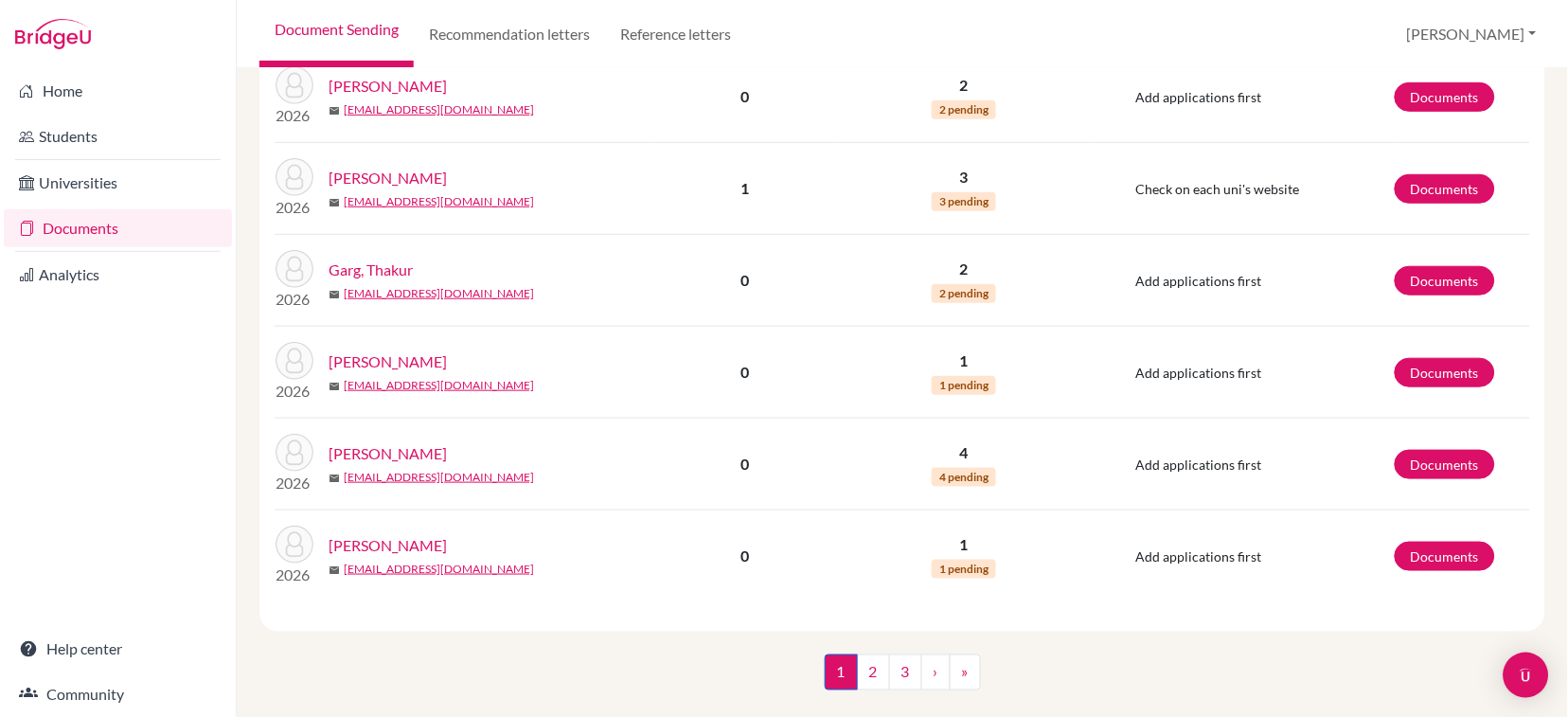
scroll to position [1891, 0]
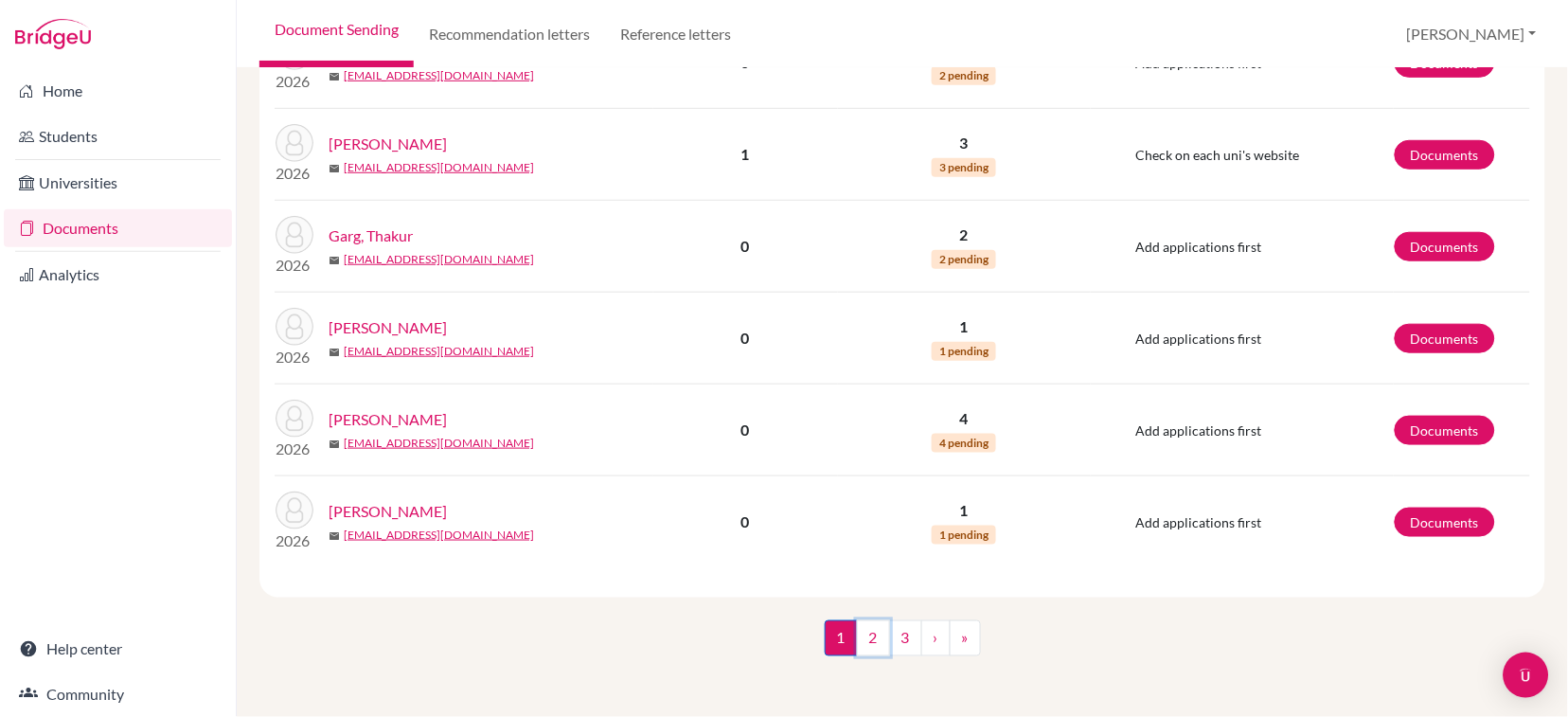
click at [864, 644] on link "2" at bounding box center [873, 639] width 33 height 36
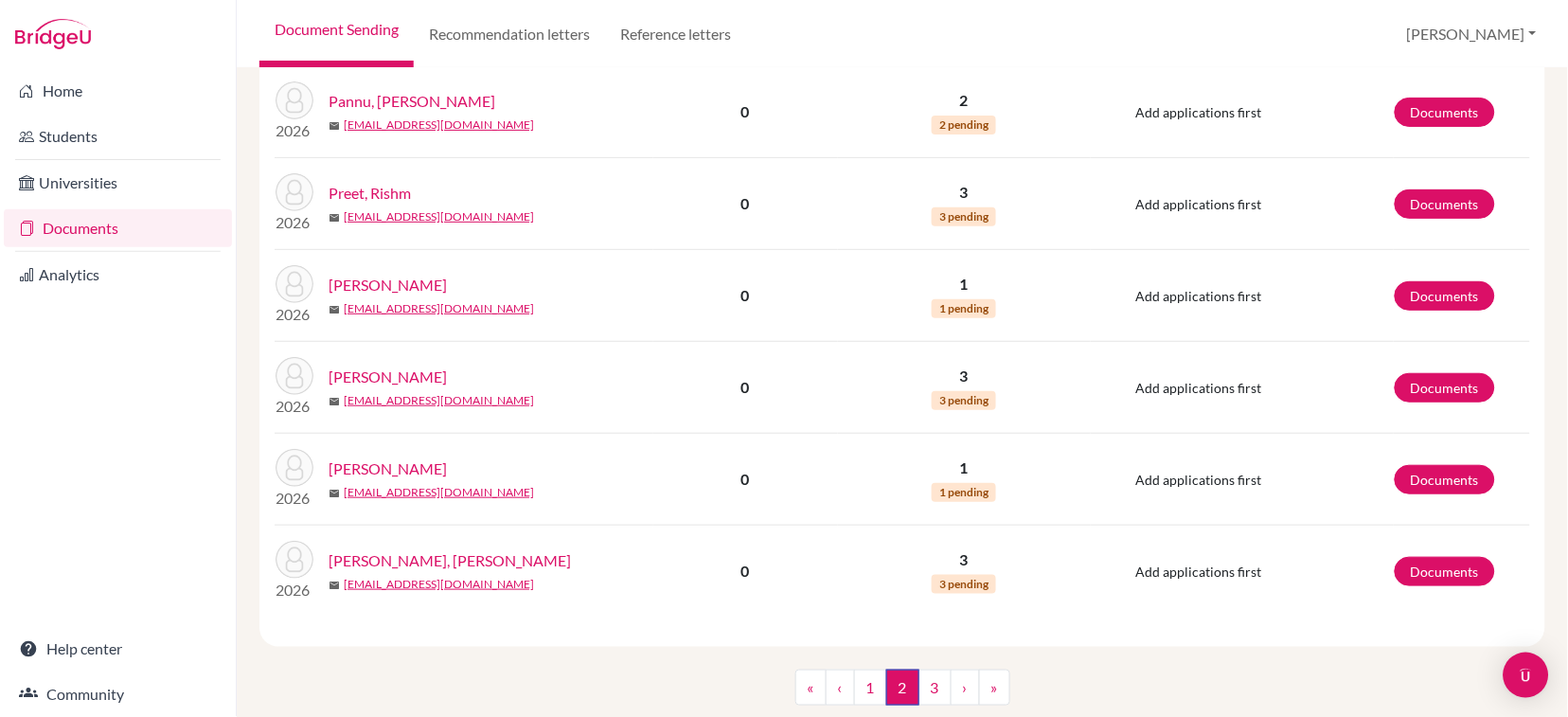
scroll to position [1779, 0]
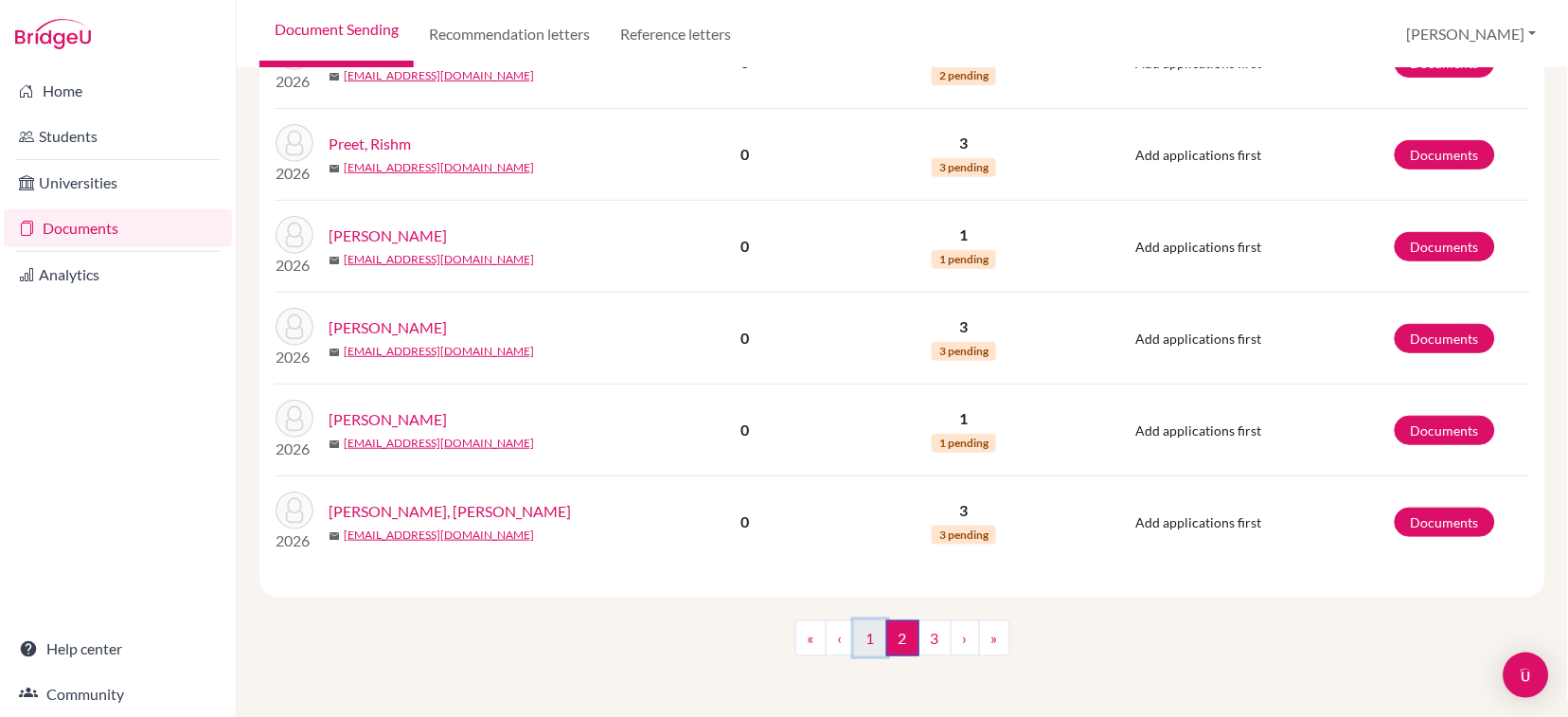
click at [855, 645] on link "1" at bounding box center [871, 639] width 33 height 36
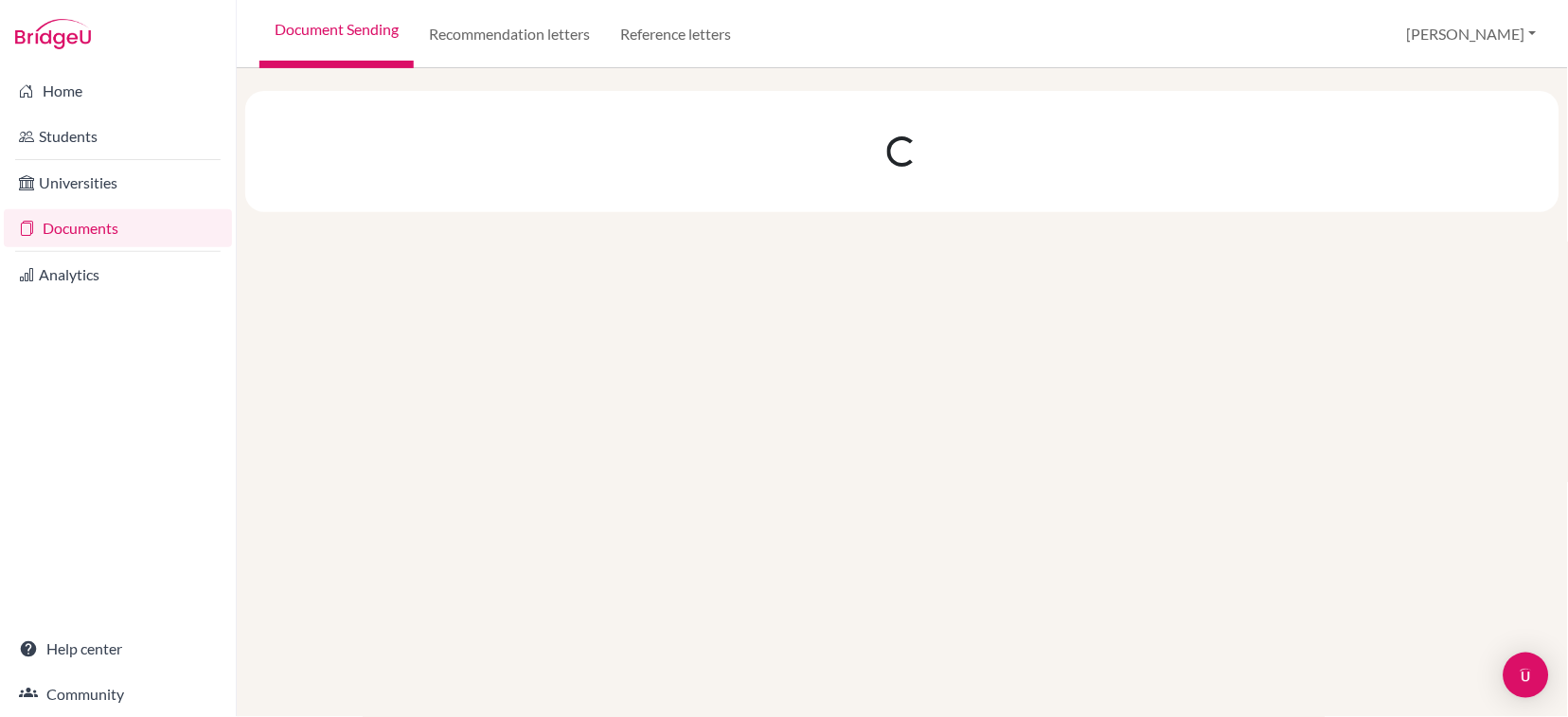
scroll to position [0, 0]
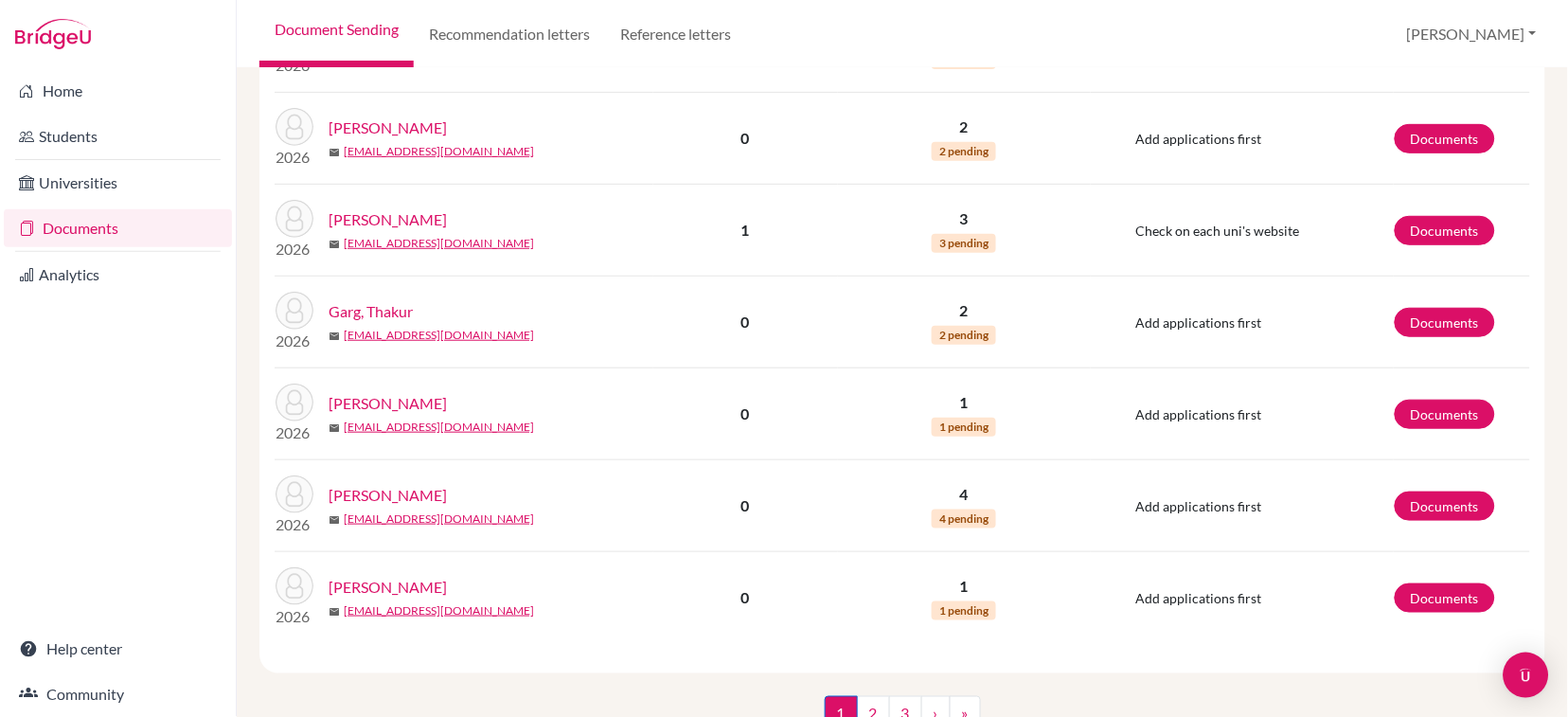
scroll to position [1891, 0]
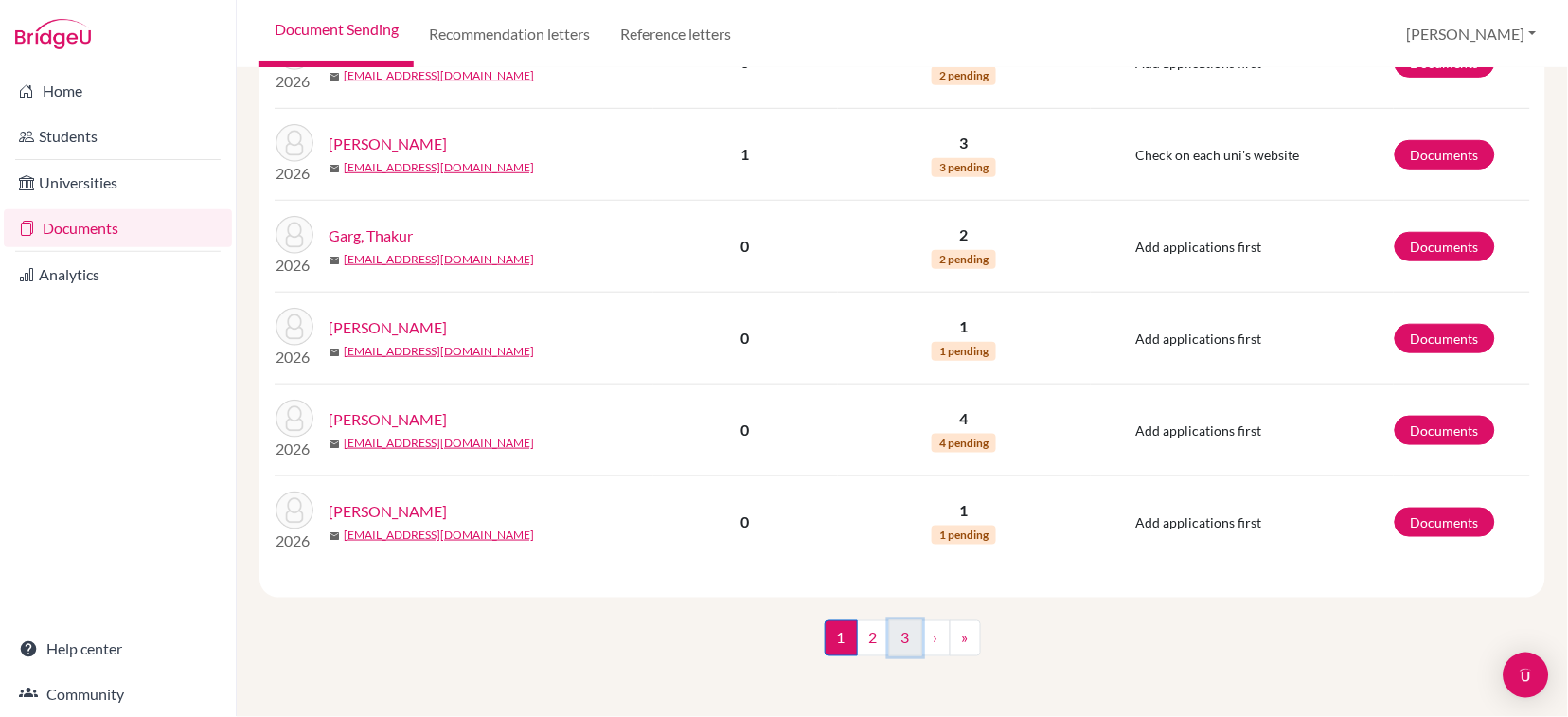
click at [902, 645] on link "3" at bounding box center [905, 639] width 33 height 36
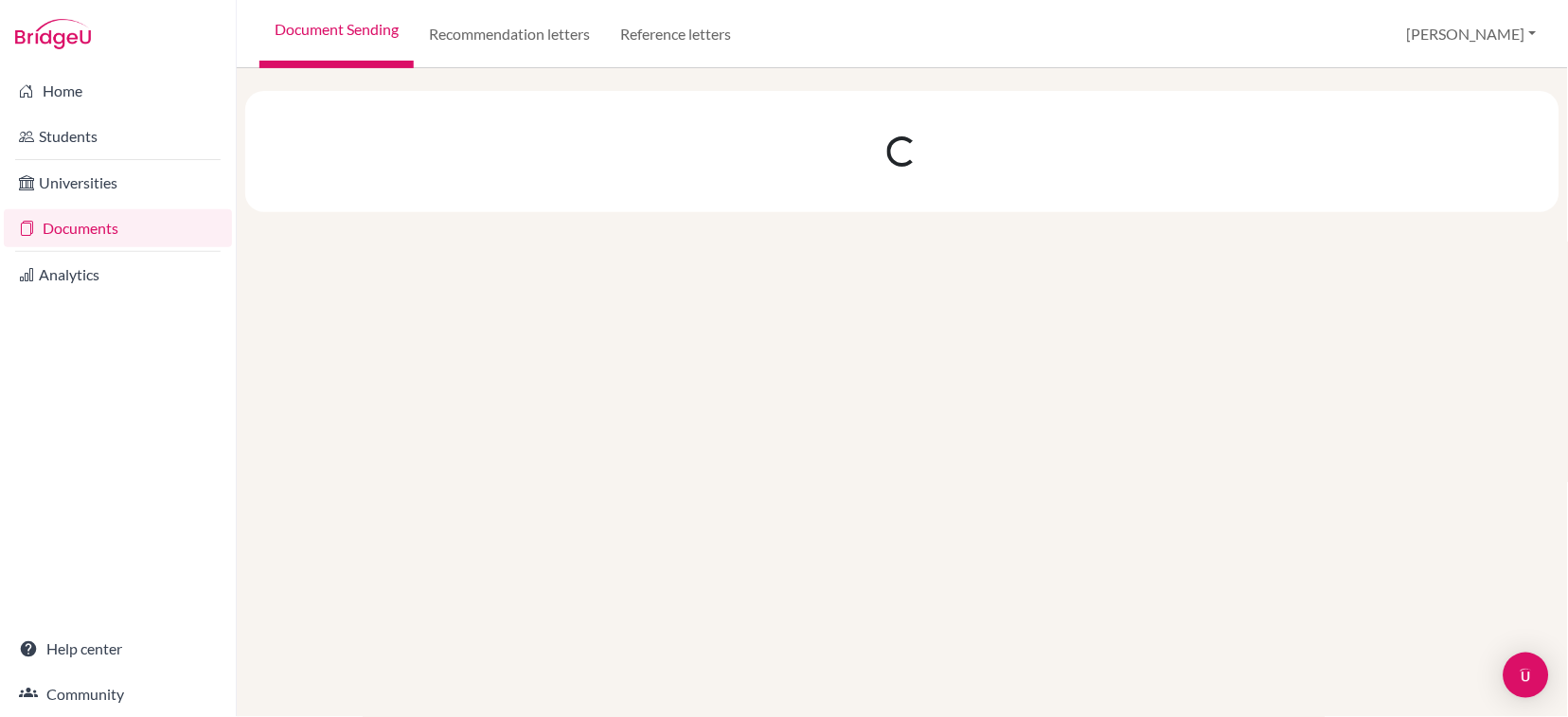
scroll to position [0, 0]
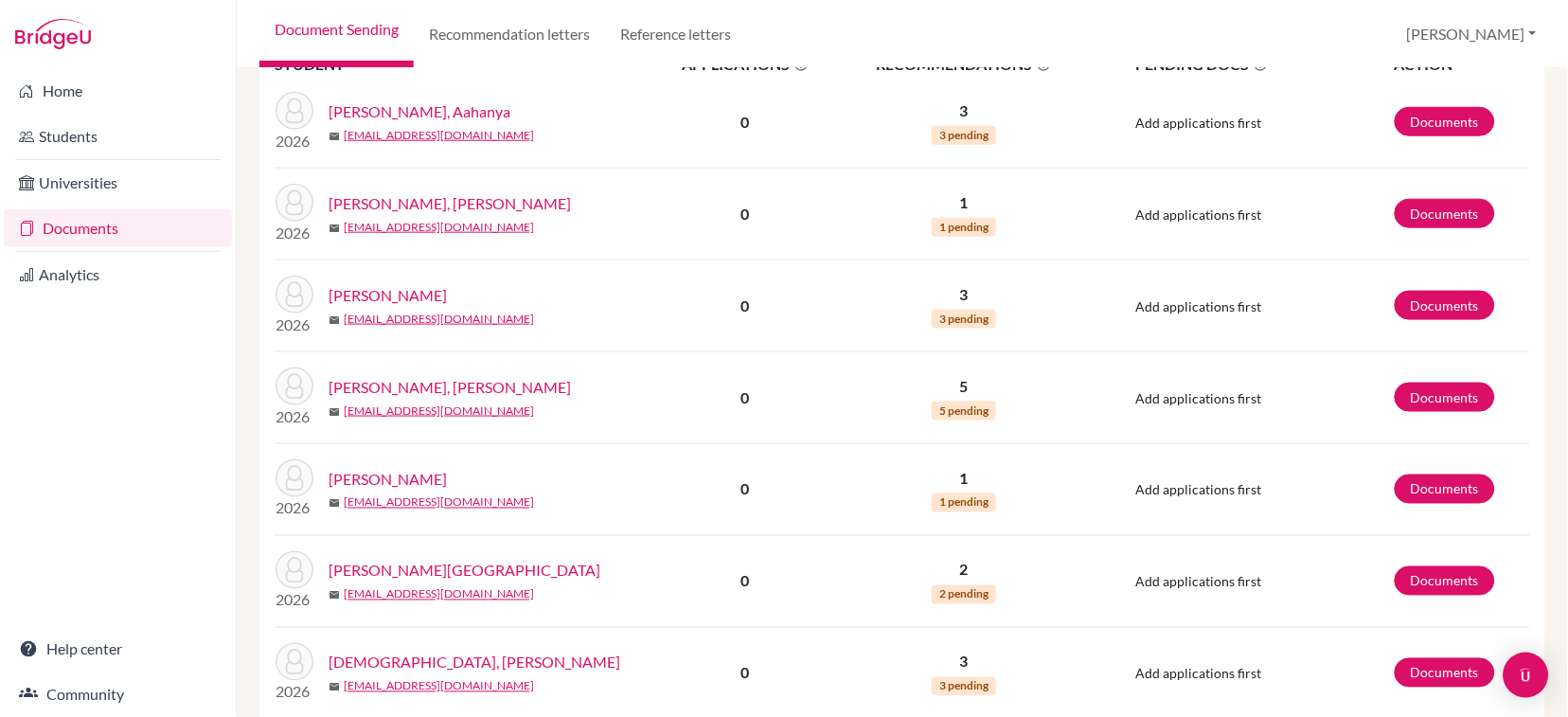
scroll to position [504, 0]
